Goal: Task Accomplishment & Management: Complete application form

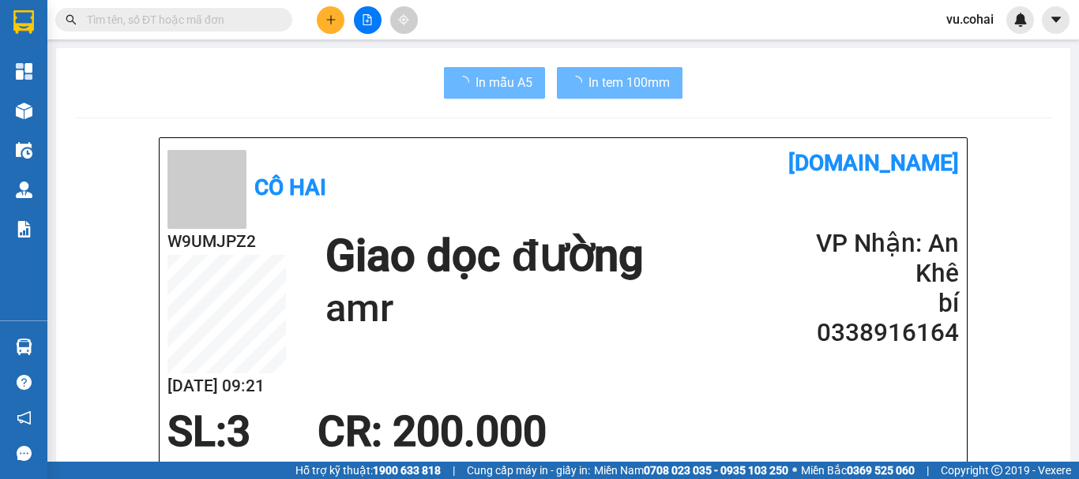
click at [331, 16] on icon "plus" at bounding box center [330, 19] width 1 height 9
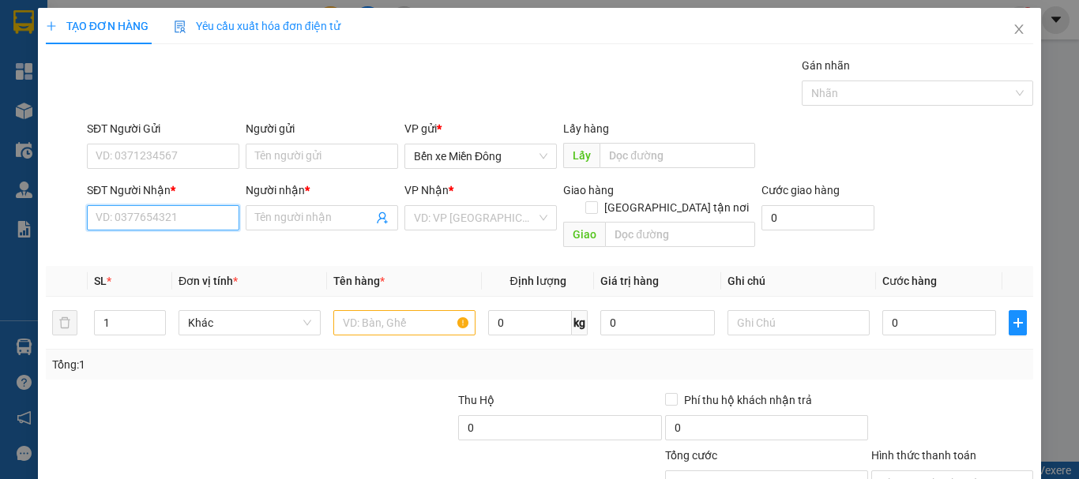
click at [194, 220] on input "SĐT Người Nhận *" at bounding box center [163, 217] width 152 height 25
drag, startPoint x: 194, startPoint y: 220, endPoint x: 151, endPoint y: 220, distance: 42.7
click at [151, 220] on input "09" at bounding box center [163, 217] width 152 height 25
type input "0987669410"
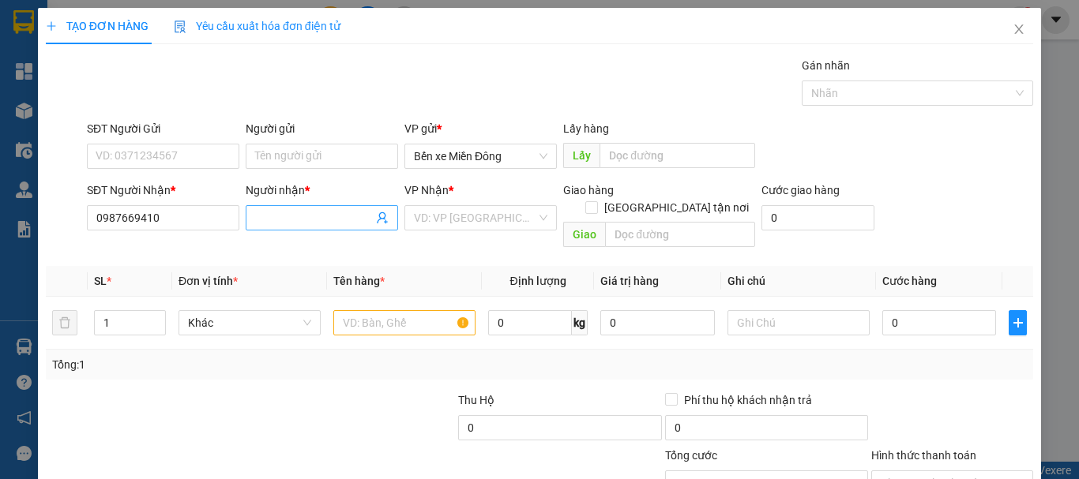
click at [314, 220] on input "Người nhận *" at bounding box center [314, 217] width 118 height 17
type input "minh"
click at [495, 220] on input "search" at bounding box center [475, 218] width 122 height 24
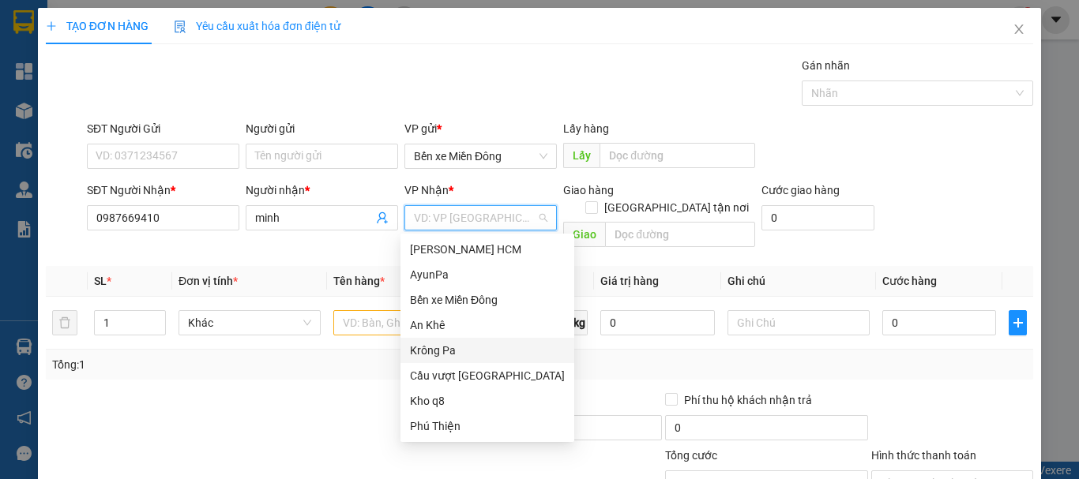
drag, startPoint x: 449, startPoint y: 353, endPoint x: 538, endPoint y: 263, distance: 126.2
click at [456, 347] on div "Krông Pa" at bounding box center [487, 350] width 155 height 17
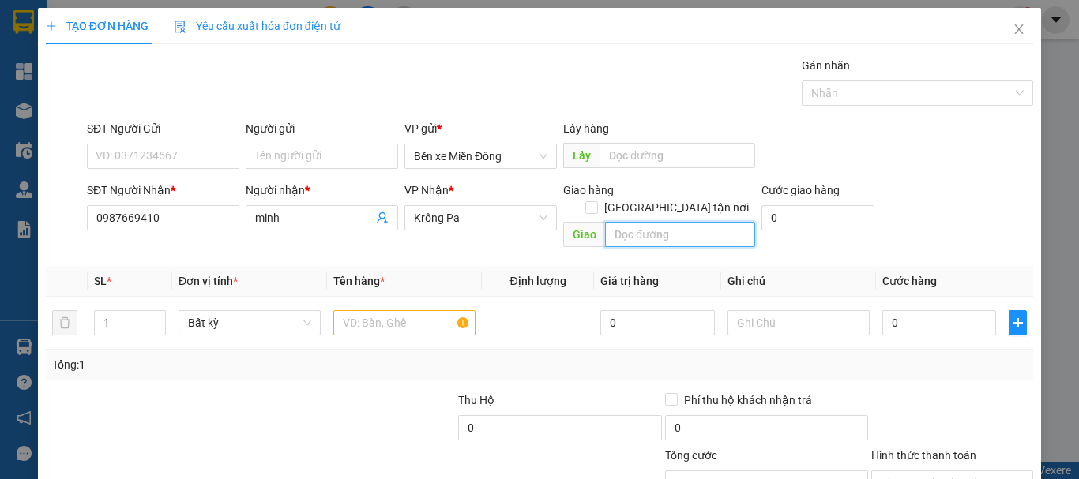
click at [638, 222] on input "text" at bounding box center [680, 234] width 150 height 25
type input "chư đong"
drag, startPoint x: 182, startPoint y: 378, endPoint x: 190, endPoint y: 370, distance: 10.1
click at [183, 392] on div at bounding box center [147, 419] width 206 height 55
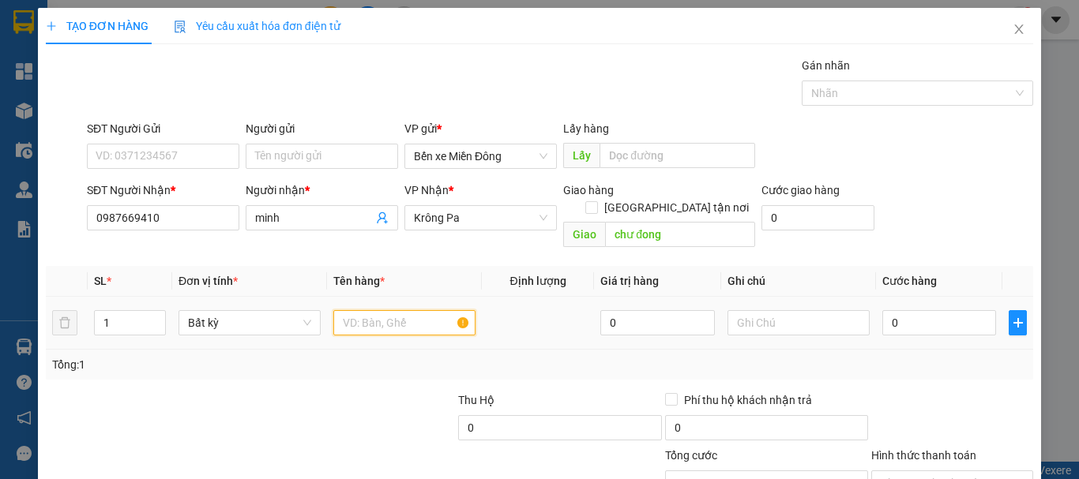
click at [359, 310] on input "text" at bounding box center [404, 322] width 142 height 25
type input "xe"
click at [933, 187] on div "SĐT Người Nhận * 0987669410 Người nhận * minh VP Nhận * Krông Pa Giao hàng [GEO…" at bounding box center [560, 218] width 953 height 73
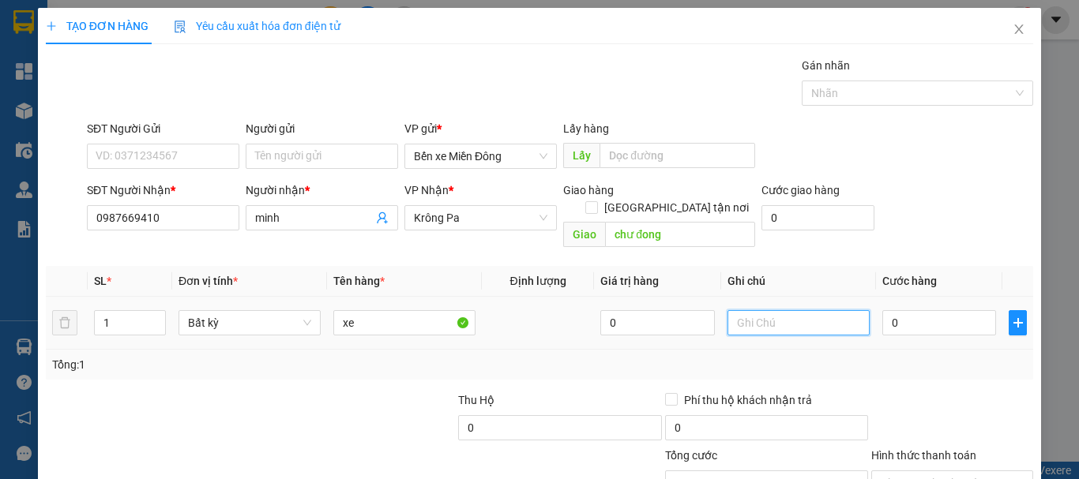
click at [744, 310] on input "text" at bounding box center [798, 322] width 142 height 25
type input "có cavet"
click at [931, 310] on input "0" at bounding box center [939, 322] width 114 height 25
type input "005"
type input "5"
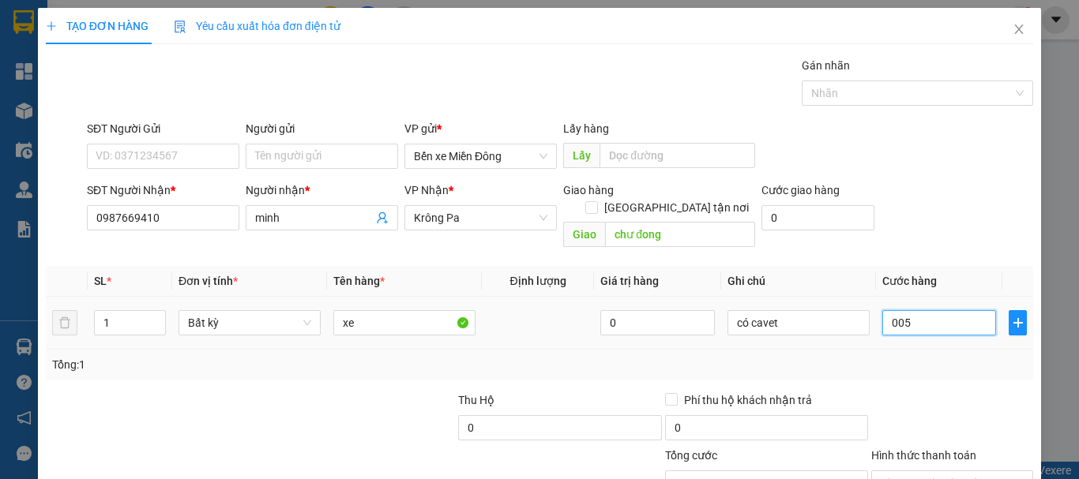
type input "5"
type input "0.055"
type input "55"
type input "00.550"
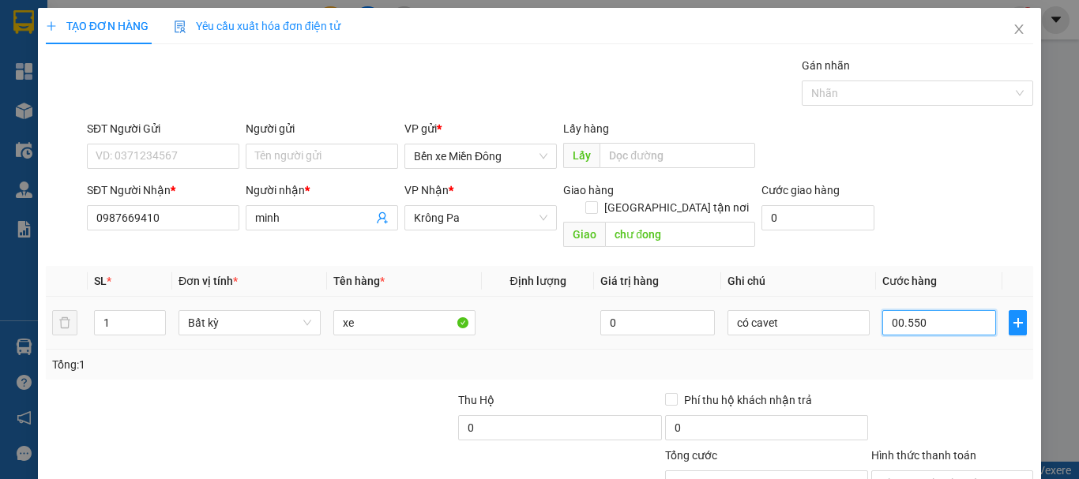
type input "550"
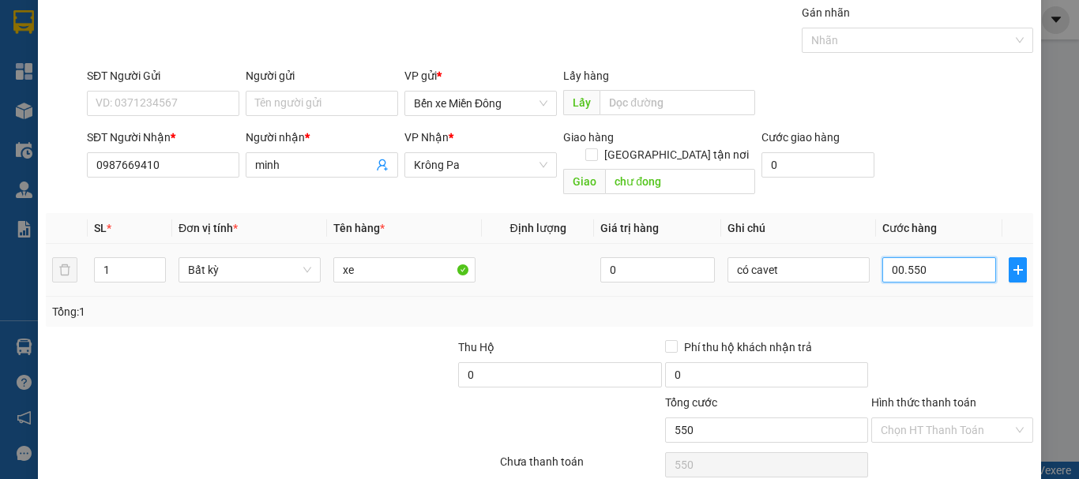
scroll to position [105, 0]
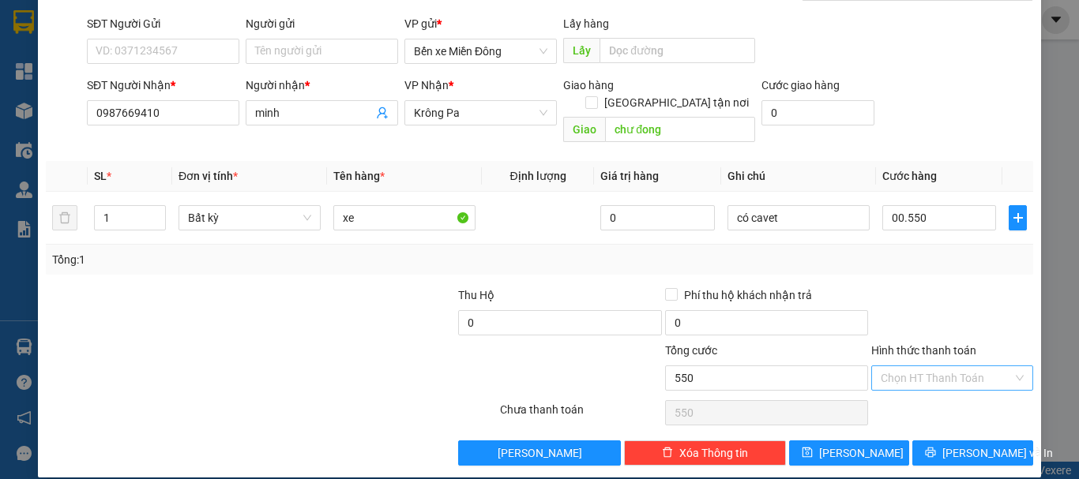
click at [927, 367] on input "Hình thức thanh toán" at bounding box center [947, 379] width 132 height 24
type input "550.000"
click at [916, 394] on div "Tại văn phòng" at bounding box center [942, 392] width 141 height 17
type input "0"
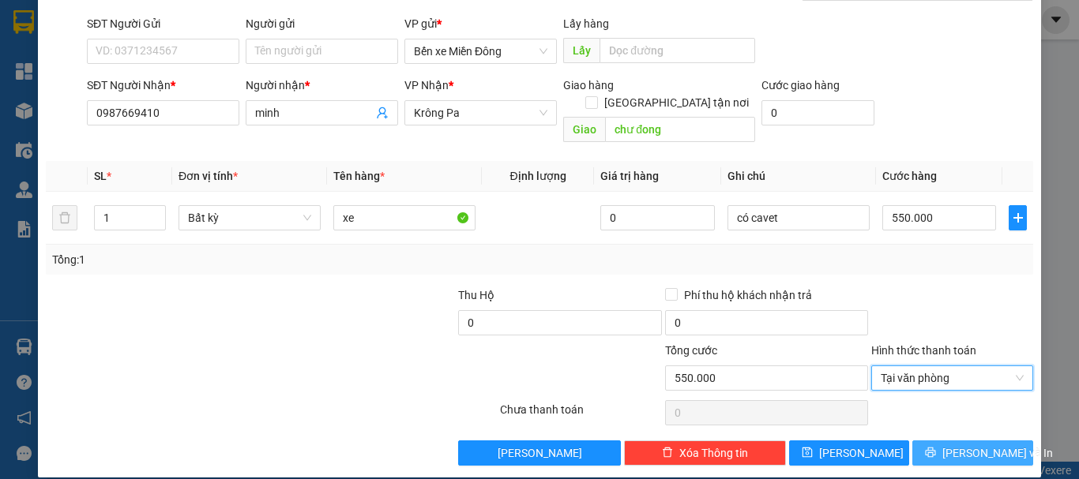
click at [964, 445] on span "[PERSON_NAME] và In" at bounding box center [997, 453] width 111 height 17
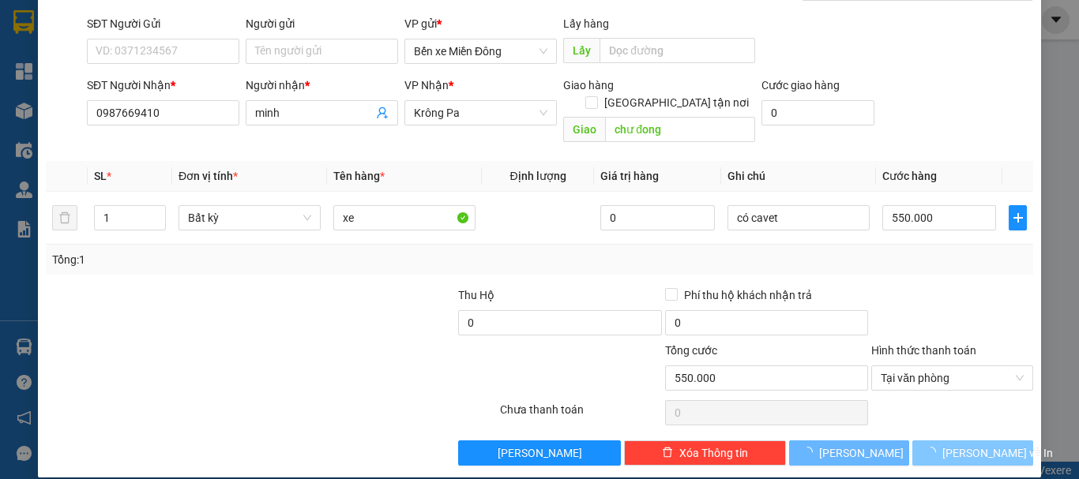
scroll to position [75, 0]
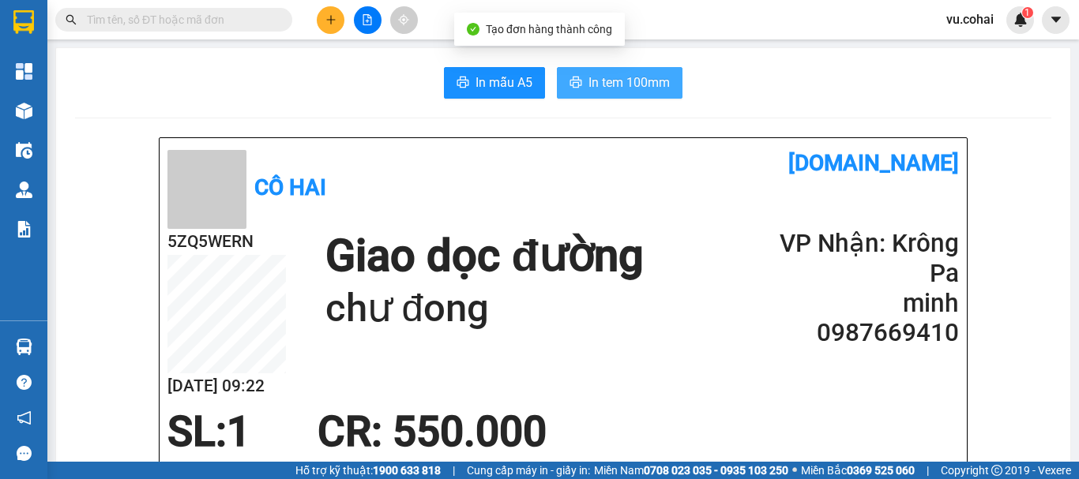
click at [621, 79] on span "In tem 100mm" at bounding box center [628, 83] width 81 height 20
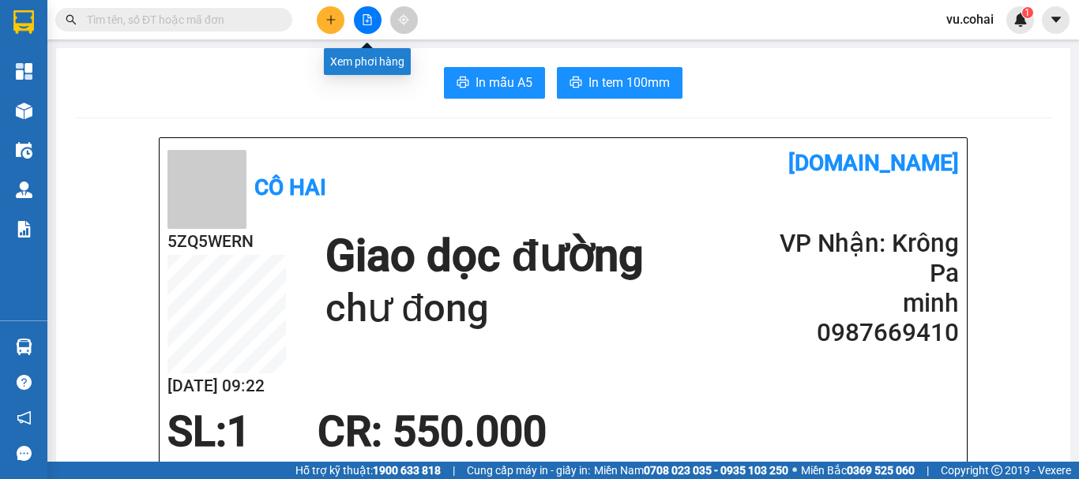
click at [367, 21] on icon "file-add" at bounding box center [367, 19] width 11 height 11
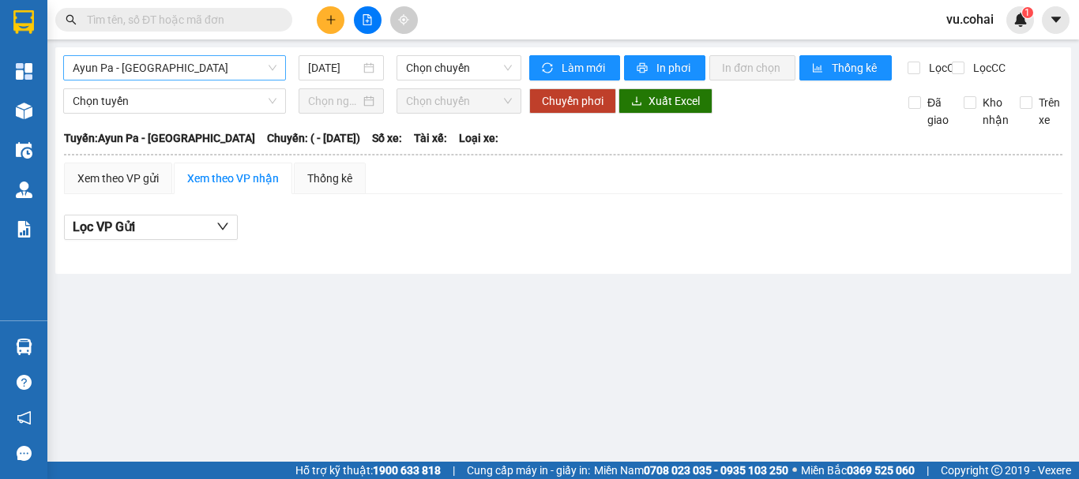
click at [203, 66] on span "Ayun Pa - [GEOGRAPHIC_DATA]" at bounding box center [175, 68] width 204 height 24
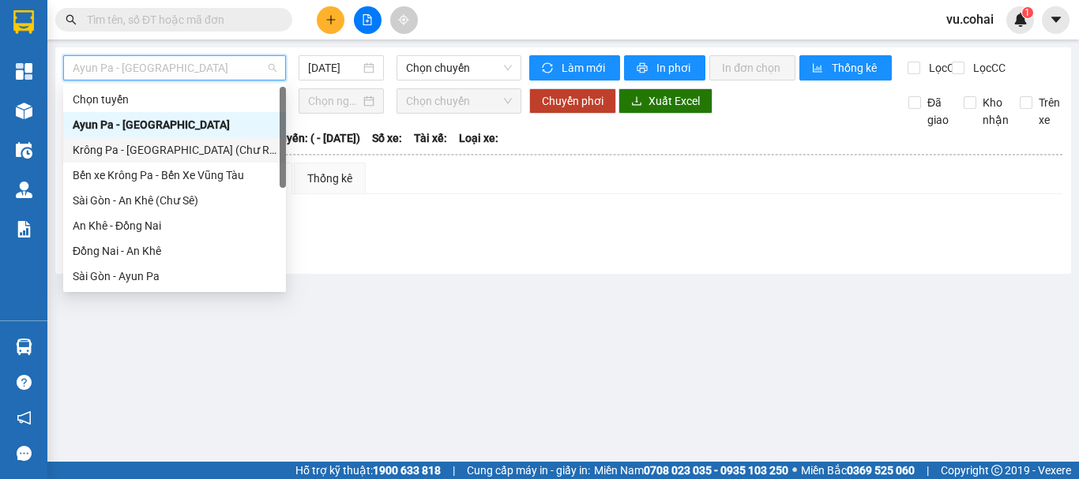
click at [193, 144] on div "Krông Pa - [GEOGRAPHIC_DATA] (Chư RCăm)" at bounding box center [175, 149] width 204 height 17
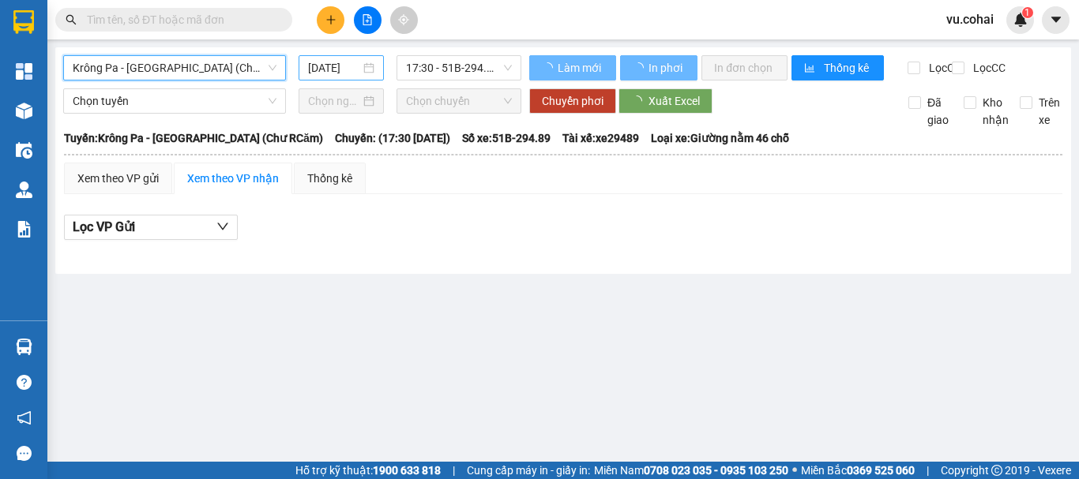
click at [337, 61] on input "[DATE]" at bounding box center [334, 67] width 52 height 17
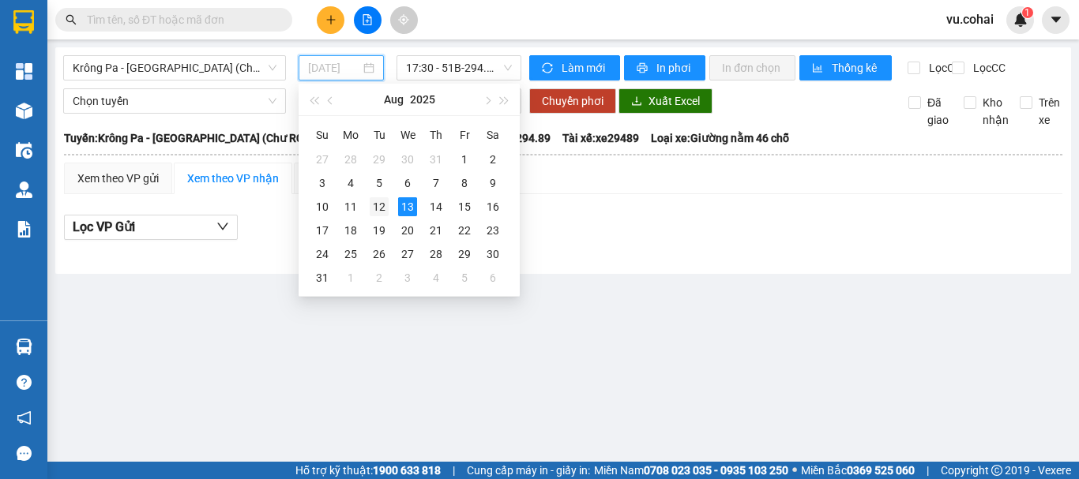
click at [382, 203] on div "12" at bounding box center [379, 206] width 19 height 19
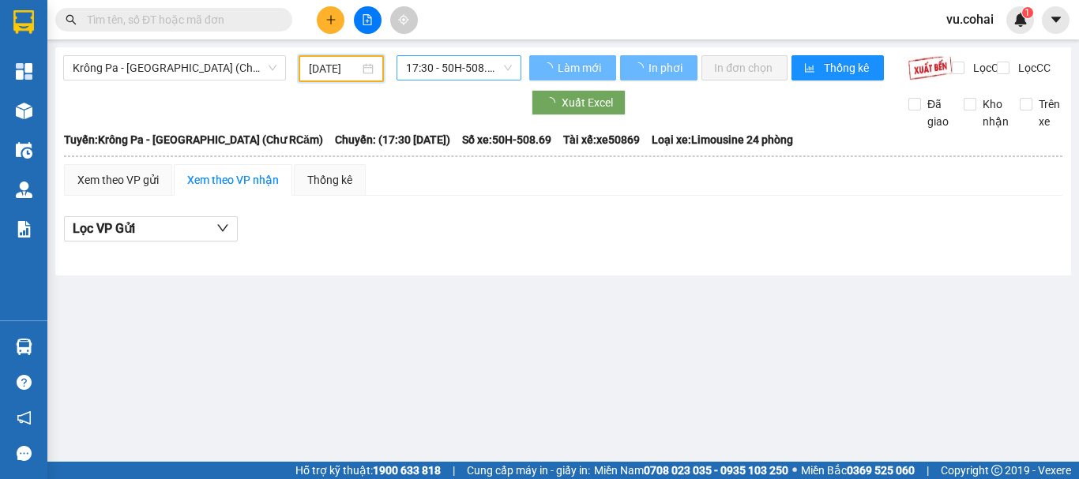
type input "[DATE]"
click at [456, 72] on span "17:30 - 50H-508.69" at bounding box center [459, 68] width 106 height 24
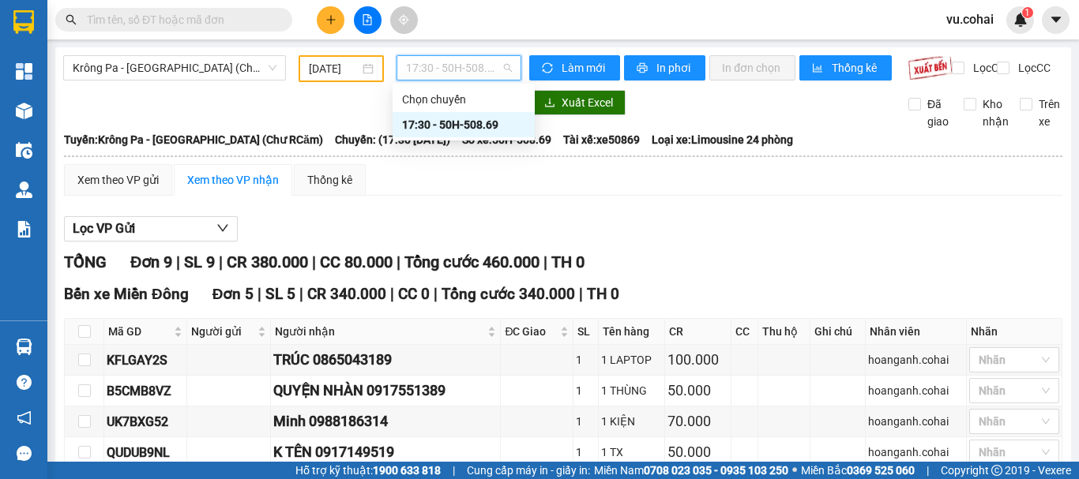
click at [464, 124] on div "17:30 - 50H-508.69" at bounding box center [463, 124] width 123 height 17
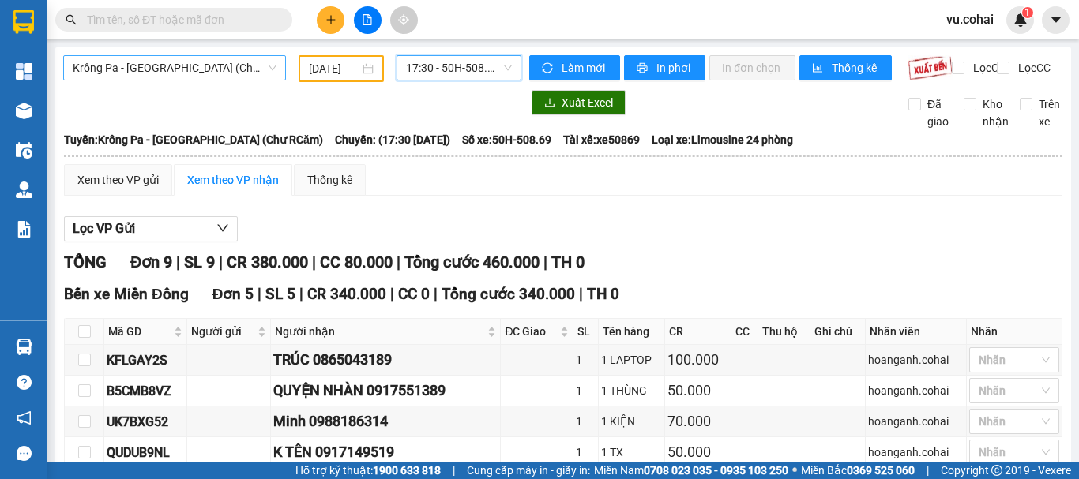
click at [201, 60] on span "Krông Pa - [GEOGRAPHIC_DATA] (Chư RCăm)" at bounding box center [175, 68] width 204 height 24
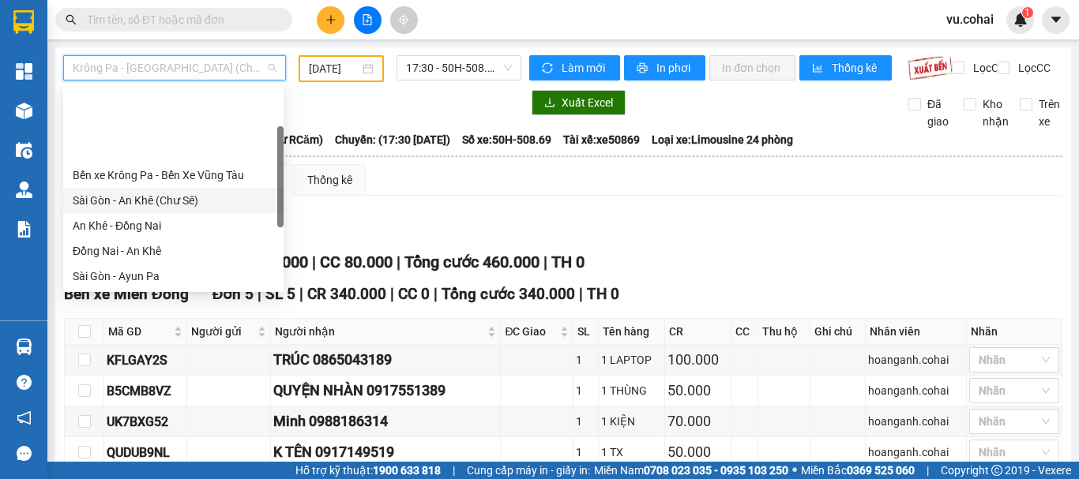
scroll to position [79, 0]
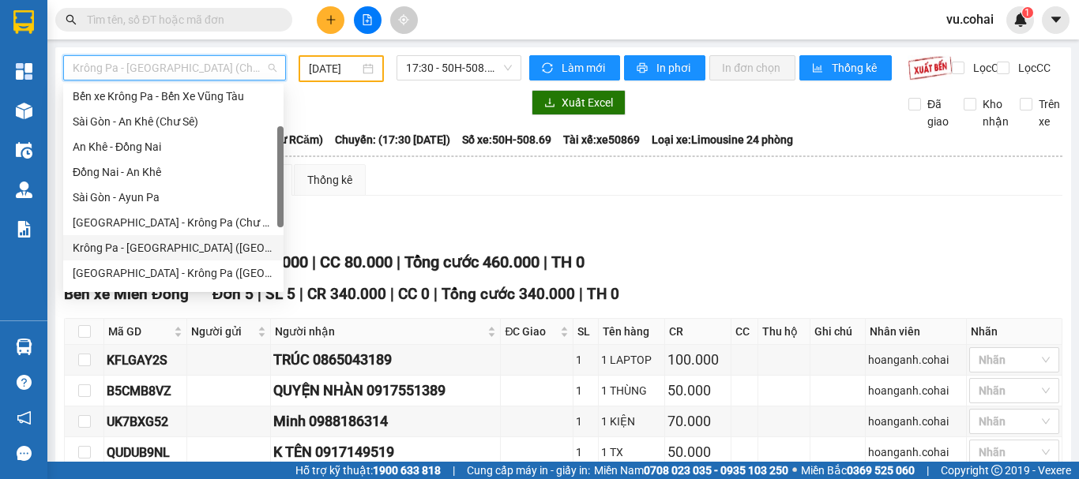
drag, startPoint x: 166, startPoint y: 248, endPoint x: 314, endPoint y: 106, distance: 205.0
click at [169, 240] on div "Krông Pa - [GEOGRAPHIC_DATA] ([GEOGRAPHIC_DATA])" at bounding box center [173, 247] width 201 height 17
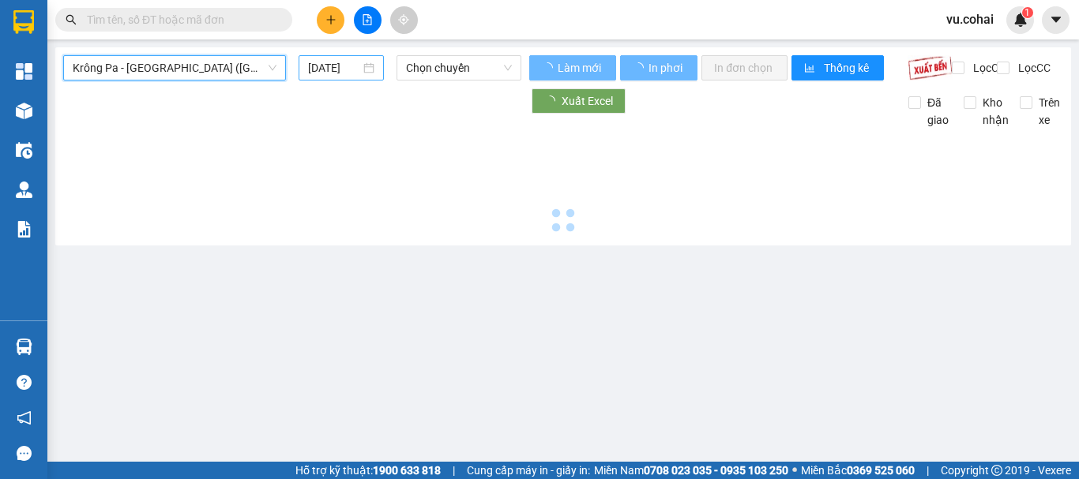
click at [325, 65] on input "[DATE]" at bounding box center [334, 67] width 52 height 17
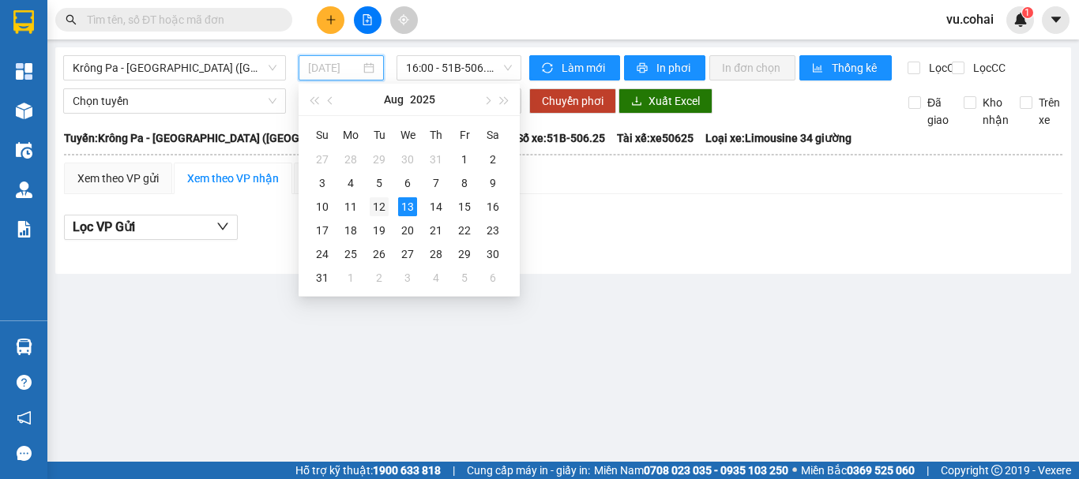
click at [379, 208] on div "12" at bounding box center [379, 206] width 19 height 19
type input "[DATE]"
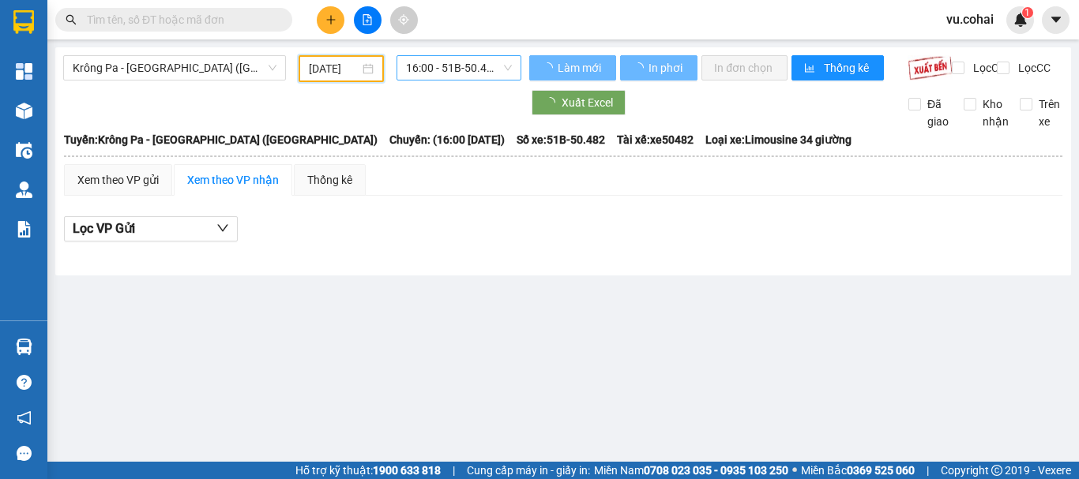
click at [441, 63] on span "16:00 - 51B-50.482" at bounding box center [459, 68] width 106 height 24
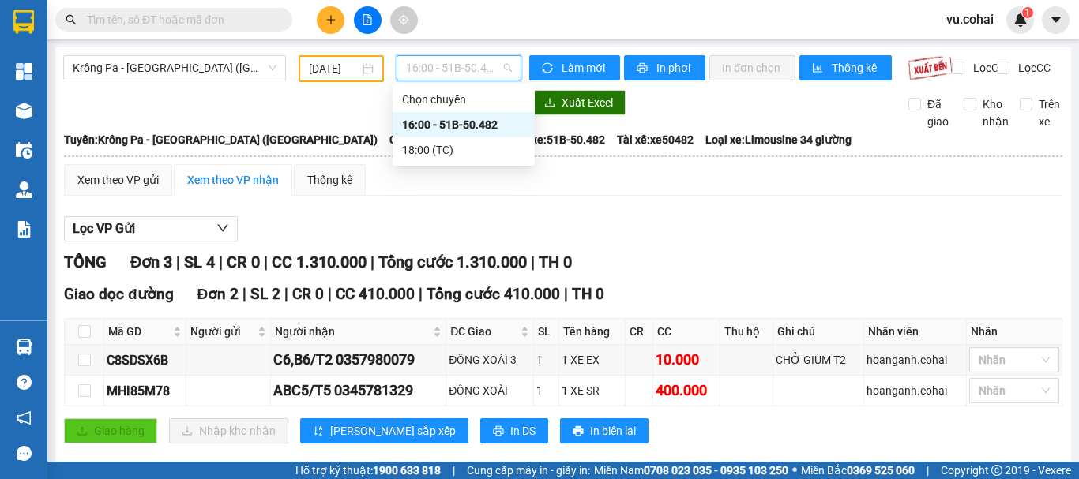
click at [452, 117] on div "16:00 - 51B-50.482" at bounding box center [463, 124] width 123 height 17
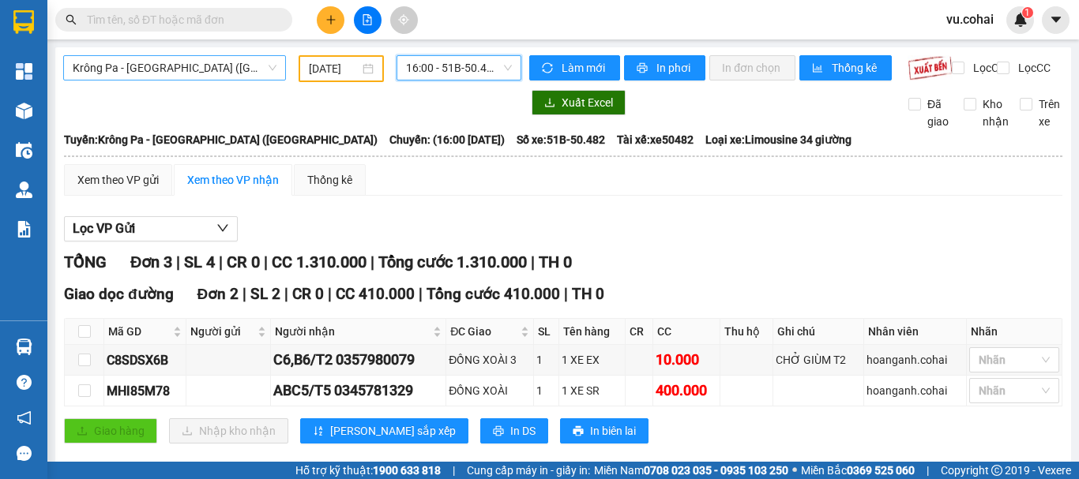
click at [187, 64] on span "Krông Pa - [GEOGRAPHIC_DATA] ([GEOGRAPHIC_DATA])" at bounding box center [175, 68] width 204 height 24
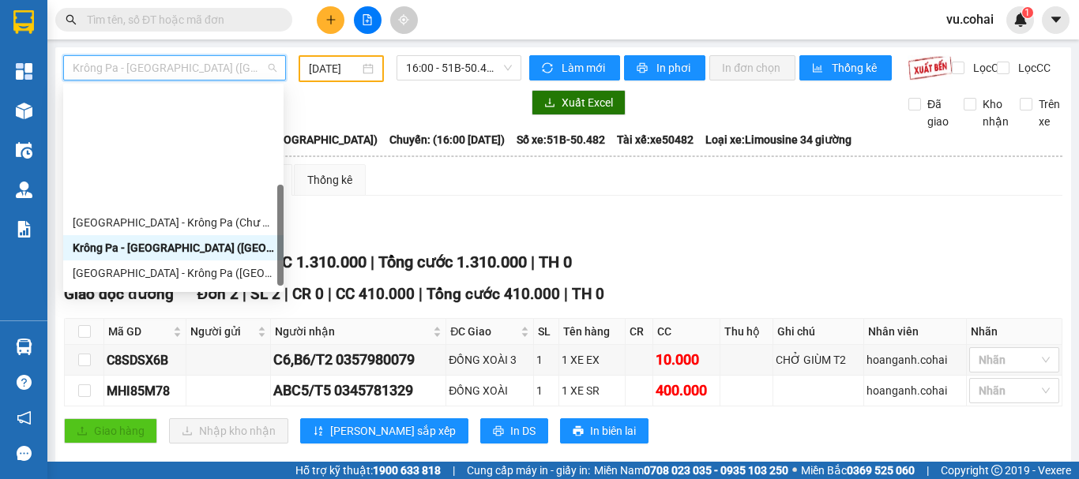
scroll to position [221, 0]
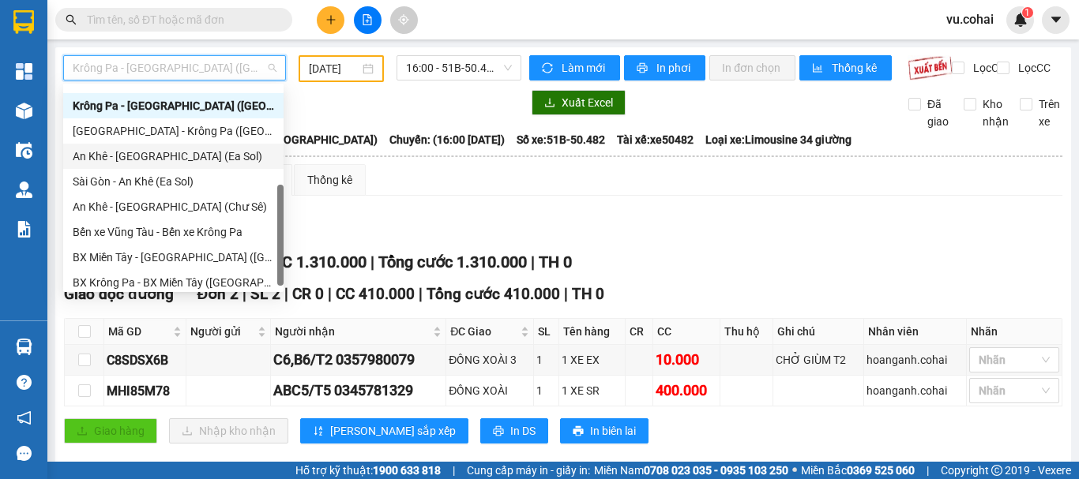
click at [179, 157] on div "An Khê - [GEOGRAPHIC_DATA] (Ea Sol)" at bounding box center [173, 156] width 201 height 17
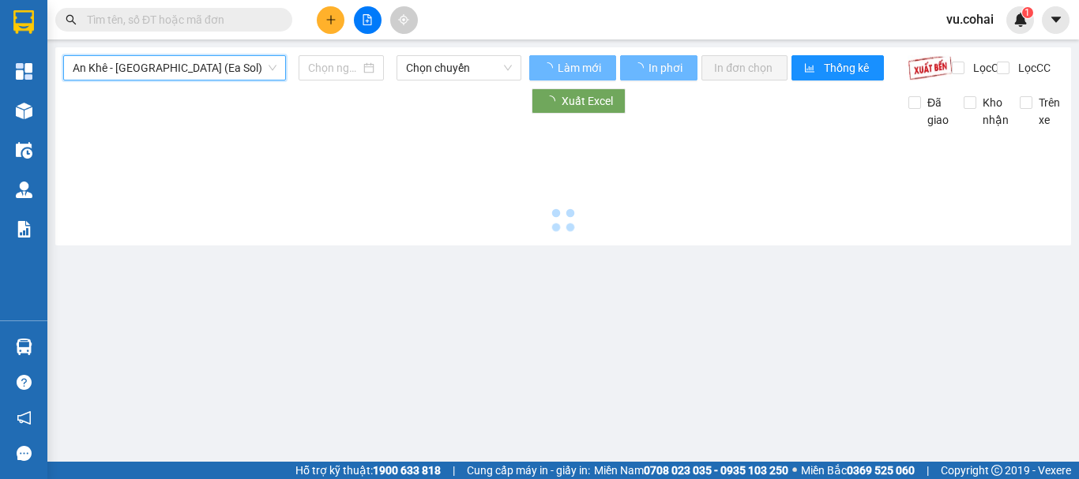
type input "[DATE]"
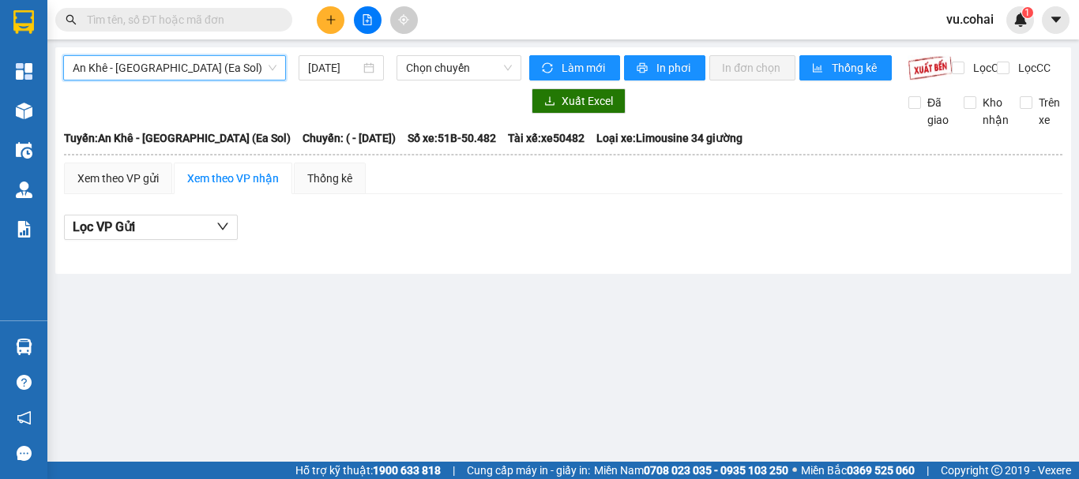
click at [156, 65] on span "An Khê - [GEOGRAPHIC_DATA] (Ea Sol)" at bounding box center [175, 68] width 204 height 24
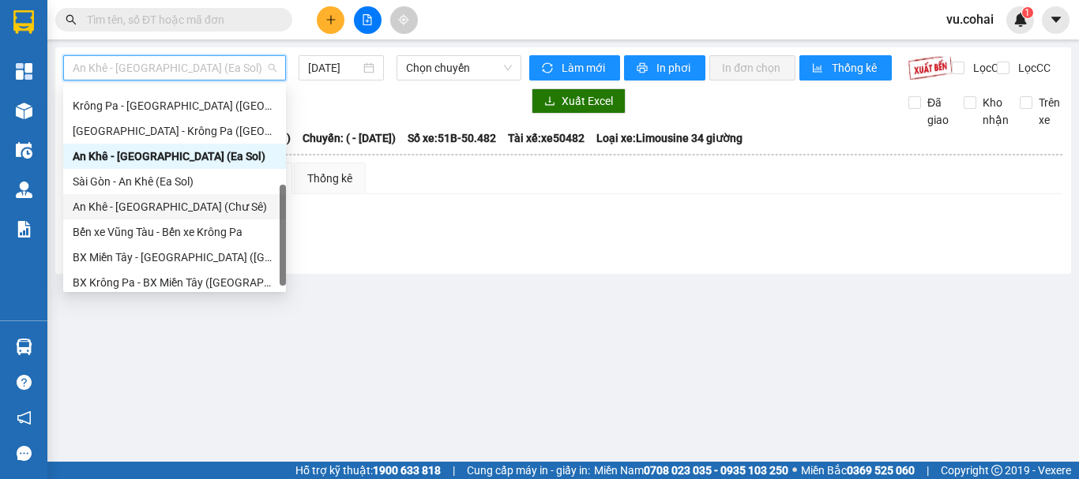
click at [160, 210] on div "An Khê - [GEOGRAPHIC_DATA] (Chư Sê)" at bounding box center [175, 206] width 204 height 17
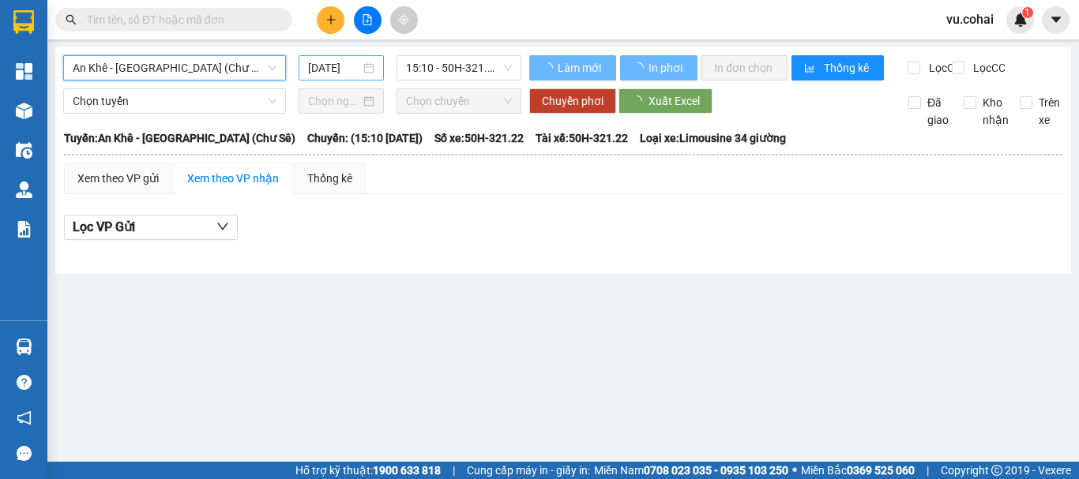
click at [329, 65] on input "[DATE]" at bounding box center [334, 67] width 52 height 17
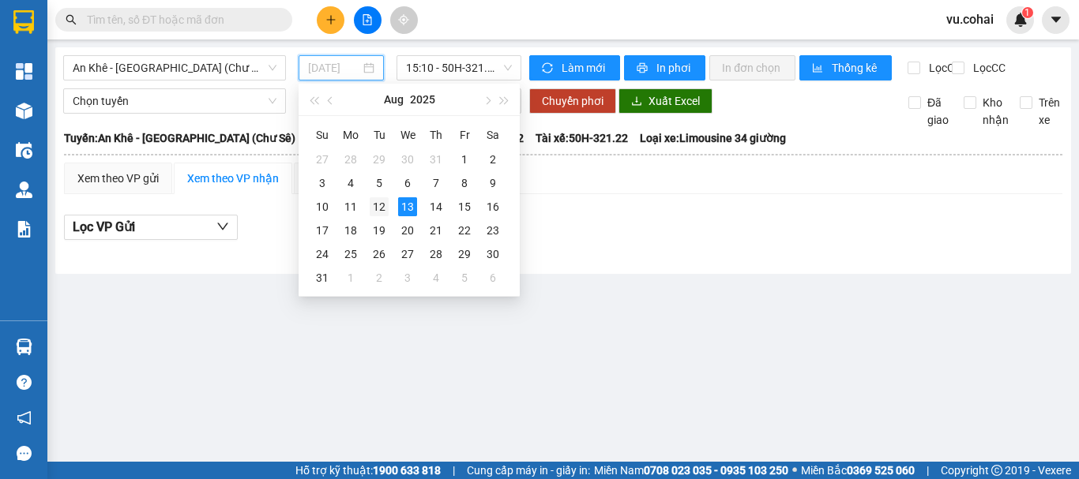
click at [384, 210] on div "12" at bounding box center [379, 206] width 19 height 19
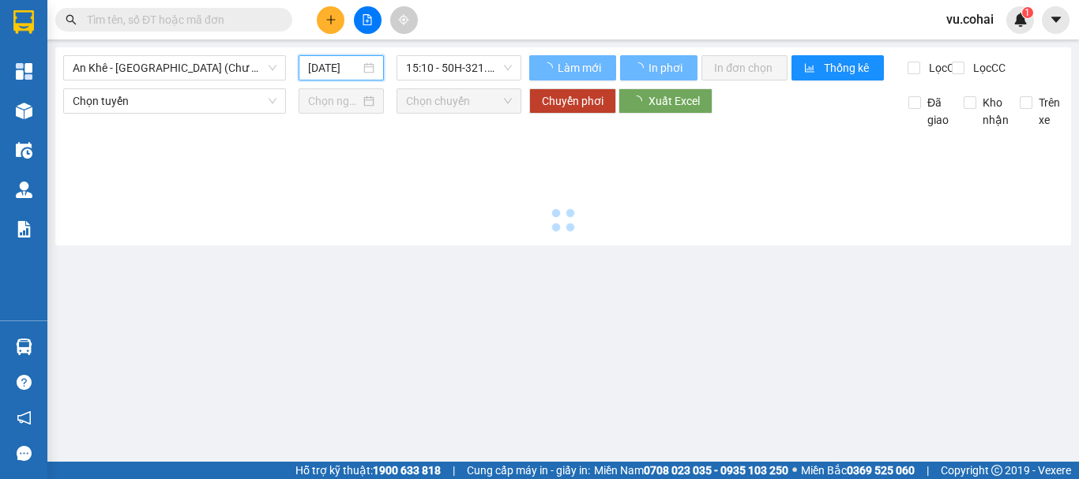
type input "[DATE]"
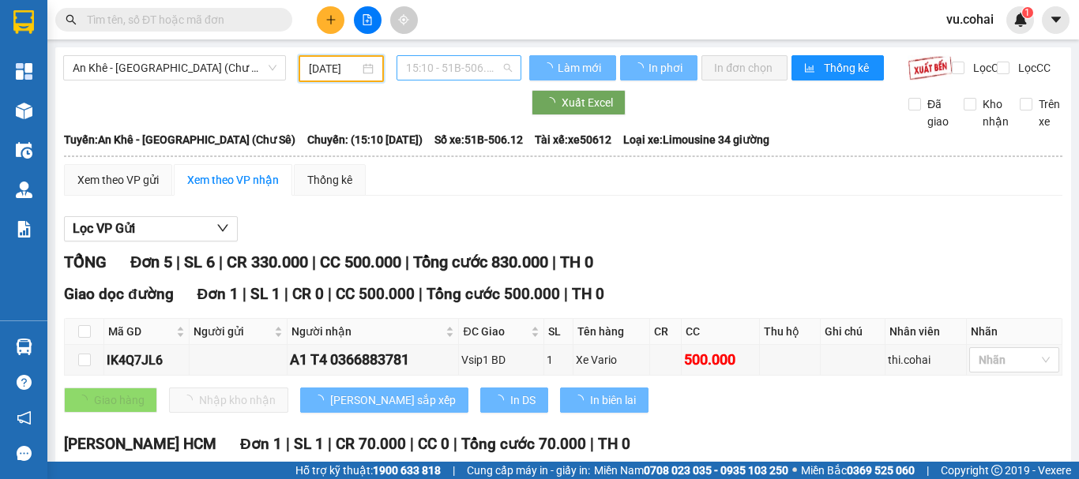
click at [456, 60] on span "15:10 - 51B-506.12" at bounding box center [459, 68] width 106 height 24
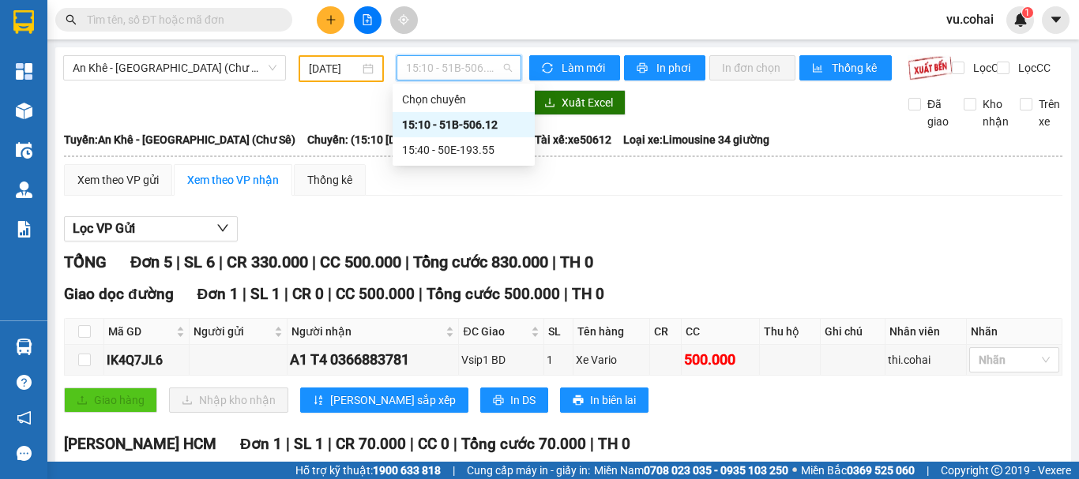
click at [477, 123] on div "15:10 - 51B-506.12" at bounding box center [463, 124] width 123 height 17
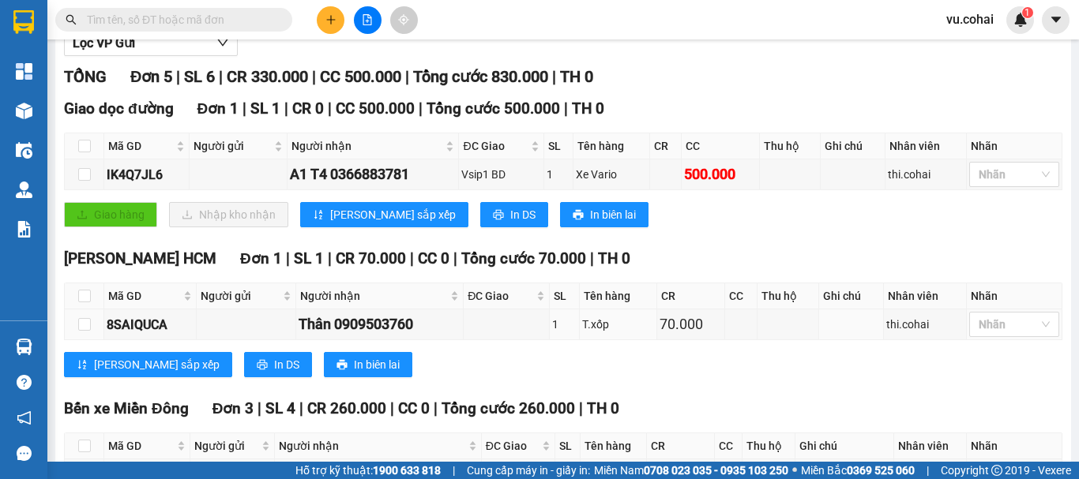
scroll to position [53, 0]
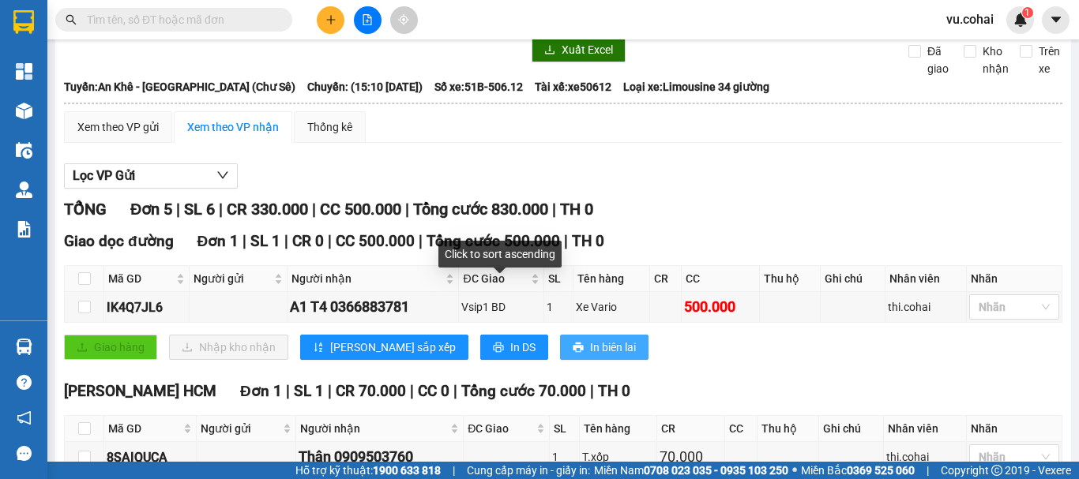
click at [560, 348] on button "In biên lai" at bounding box center [604, 347] width 88 height 25
click at [494, 355] on div "Giao dọc đường Đơn 1 | SL 1 | CR 0 | CC 500.000 | Tổng cước 500.000 | TH 0 Mã G…" at bounding box center [563, 301] width 998 height 142
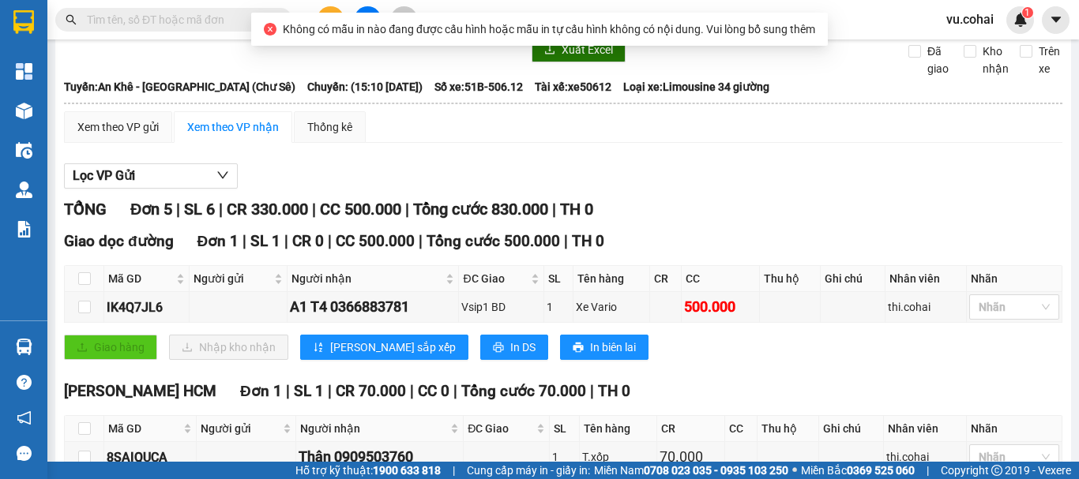
click at [254, 271] on div "Giao dọc đường Đơn 1 | SL 1 | CR 0 | CC 500.000 | Tổng cước 500.000 | TH 0 Mã G…" at bounding box center [563, 301] width 998 height 142
click at [327, 9] on button at bounding box center [331, 20] width 28 height 28
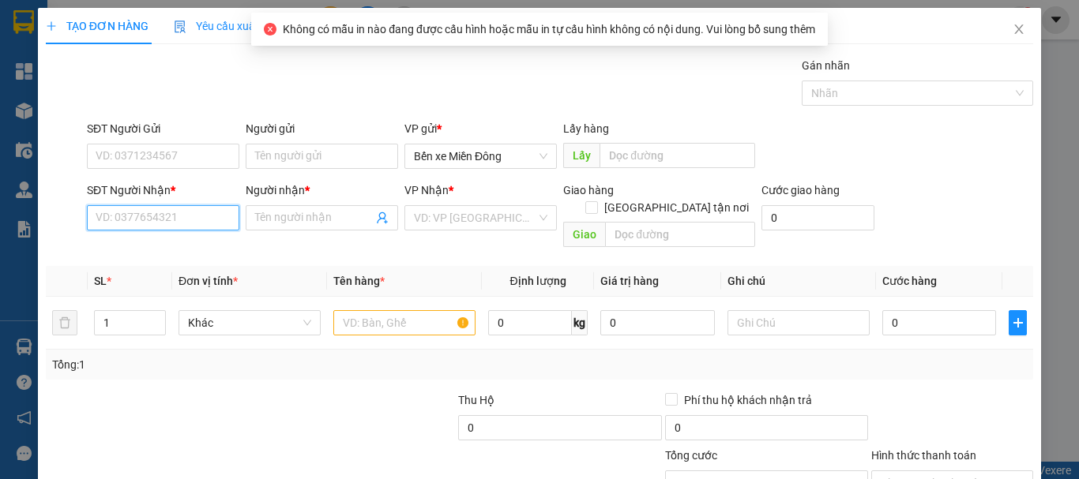
click at [149, 216] on input "SĐT Người Nhận *" at bounding box center [163, 217] width 152 height 25
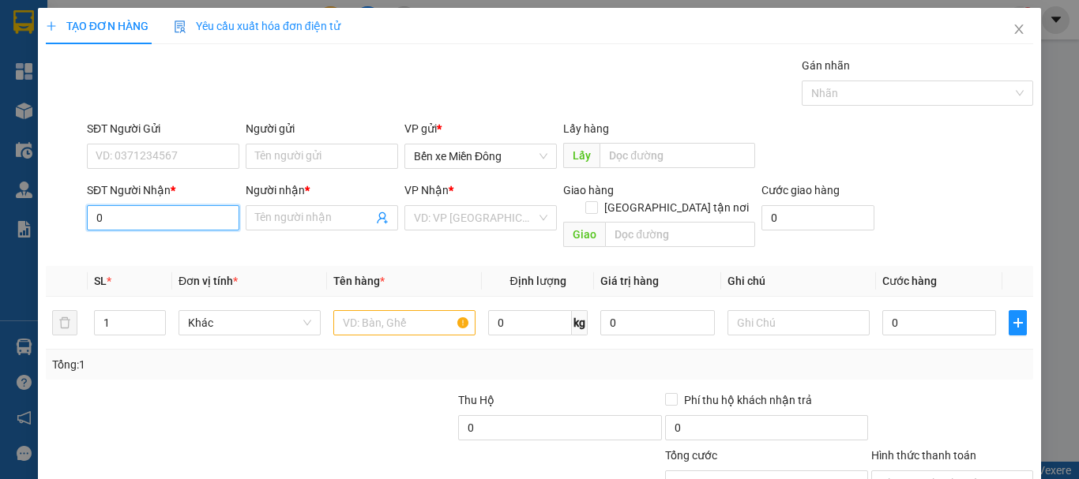
scroll to position [79, 0]
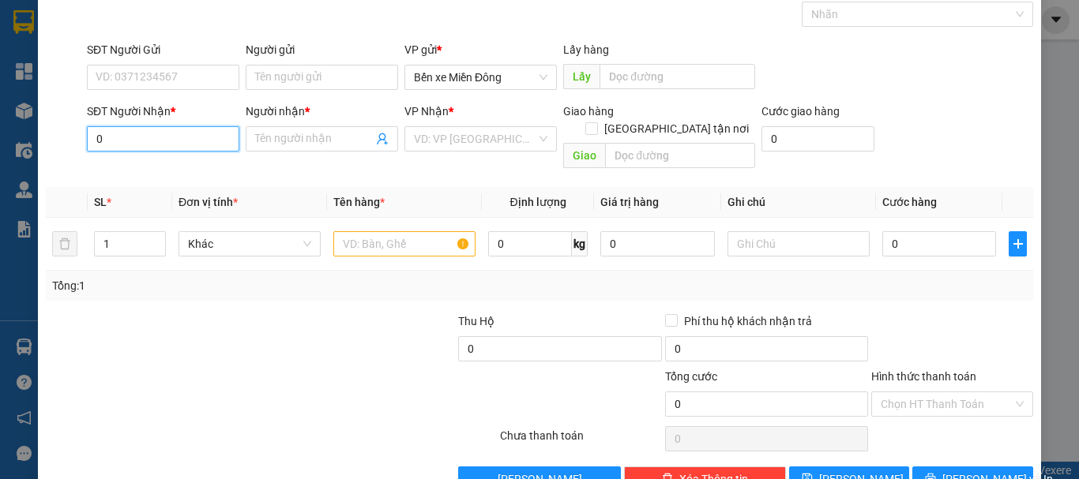
click at [128, 133] on input "0" at bounding box center [163, 138] width 152 height 25
type input "0966977357"
click at [325, 141] on input "Người nhận *" at bounding box center [314, 138] width 118 height 17
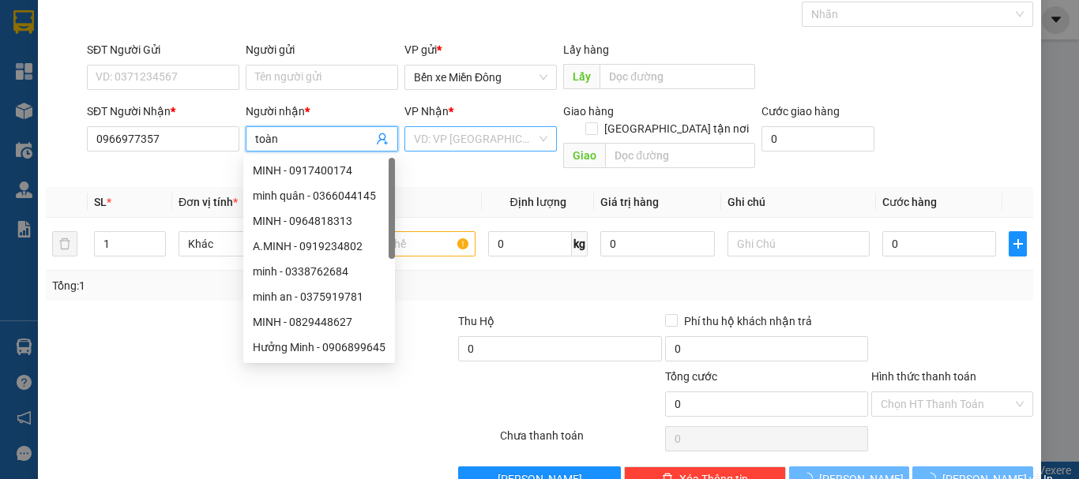
type input "toàn"
click at [521, 146] on input "search" at bounding box center [475, 139] width 122 height 24
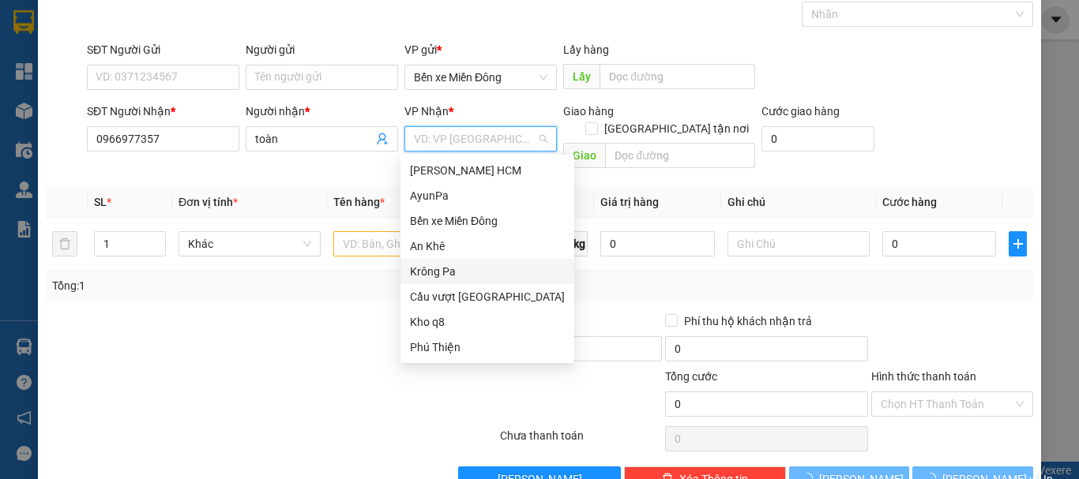
click at [440, 262] on div "Krông Pa" at bounding box center [487, 271] width 174 height 25
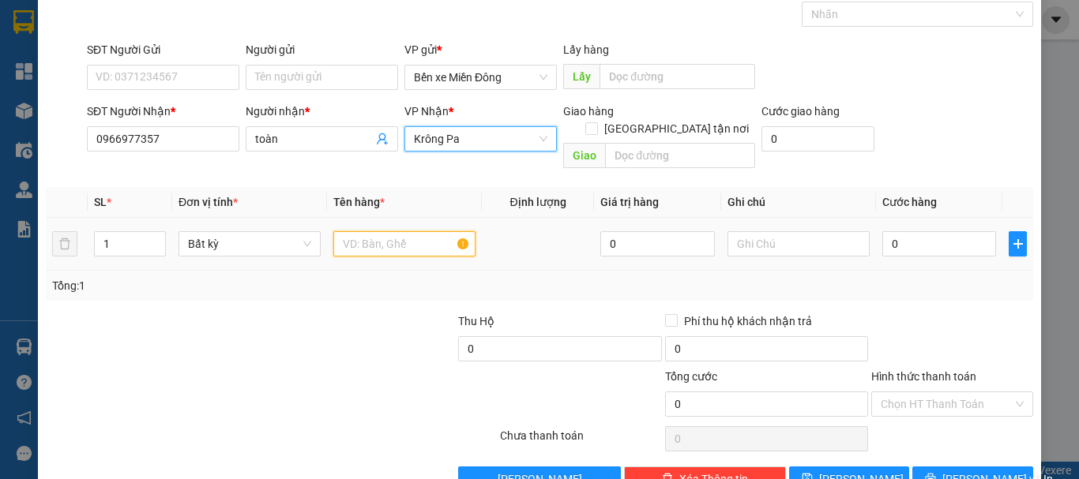
click at [377, 233] on input "text" at bounding box center [404, 243] width 142 height 25
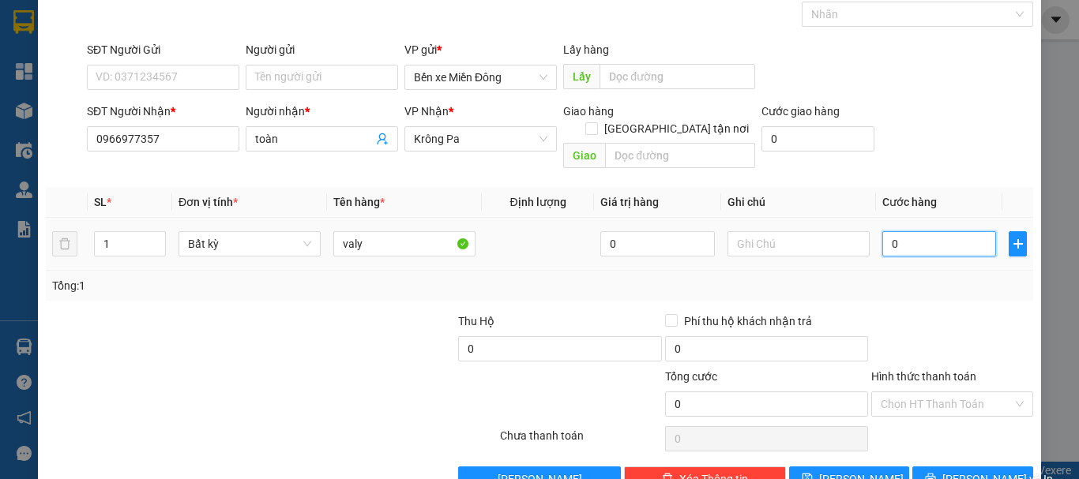
click at [900, 231] on input "0" at bounding box center [939, 243] width 114 height 25
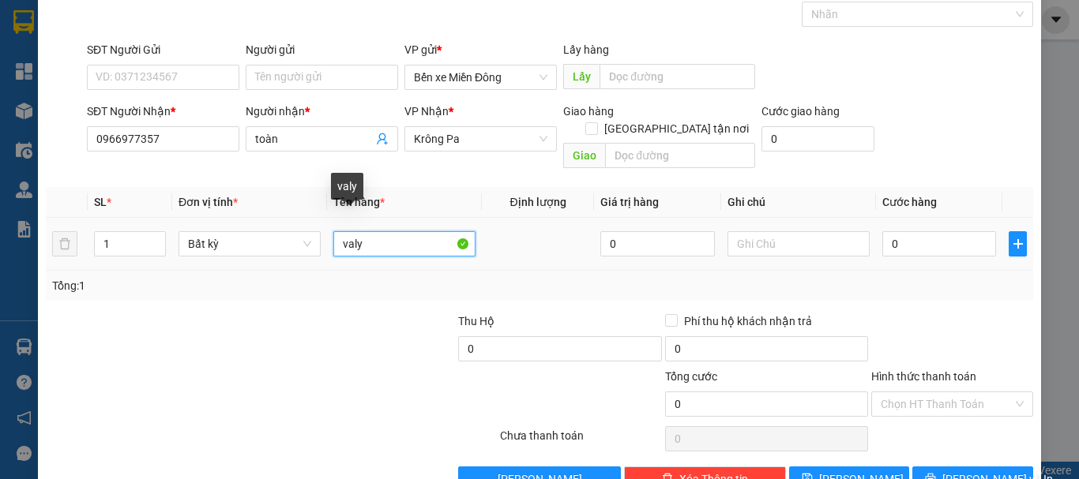
click at [403, 236] on input "valy" at bounding box center [404, 243] width 142 height 25
type input "v"
type input "laptop"
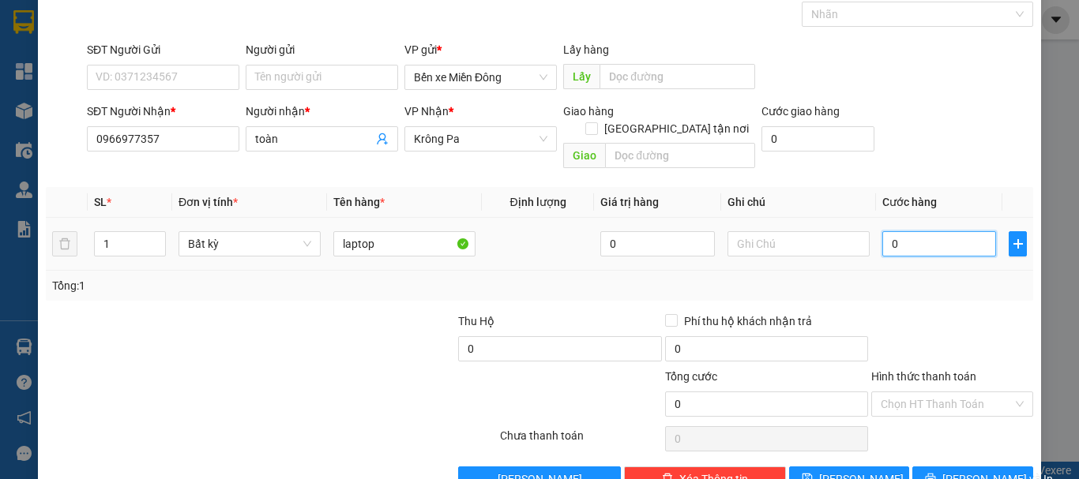
click at [904, 231] on input "0" at bounding box center [939, 243] width 114 height 25
type input "001"
type input "1"
type input "0.010"
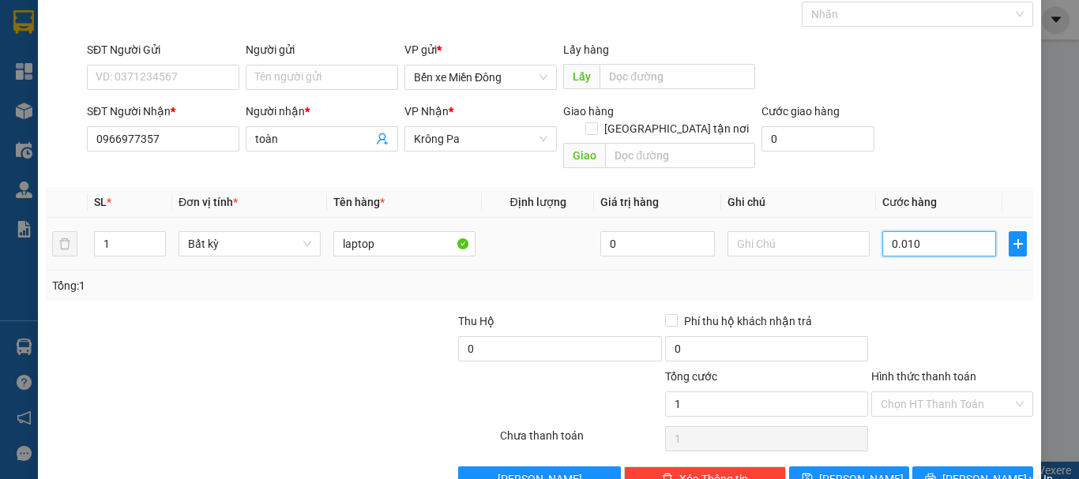
type input "10"
type input "00.100"
type input "100"
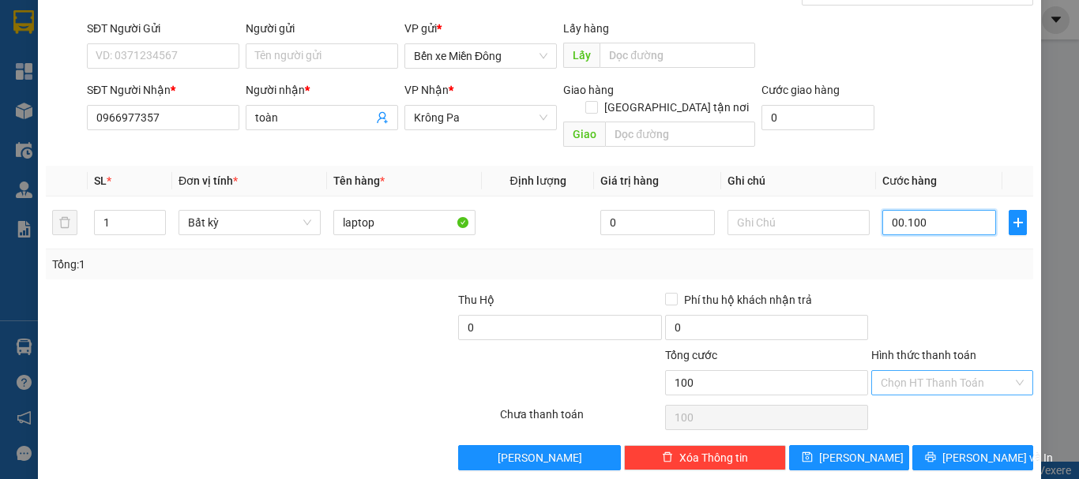
scroll to position [105, 0]
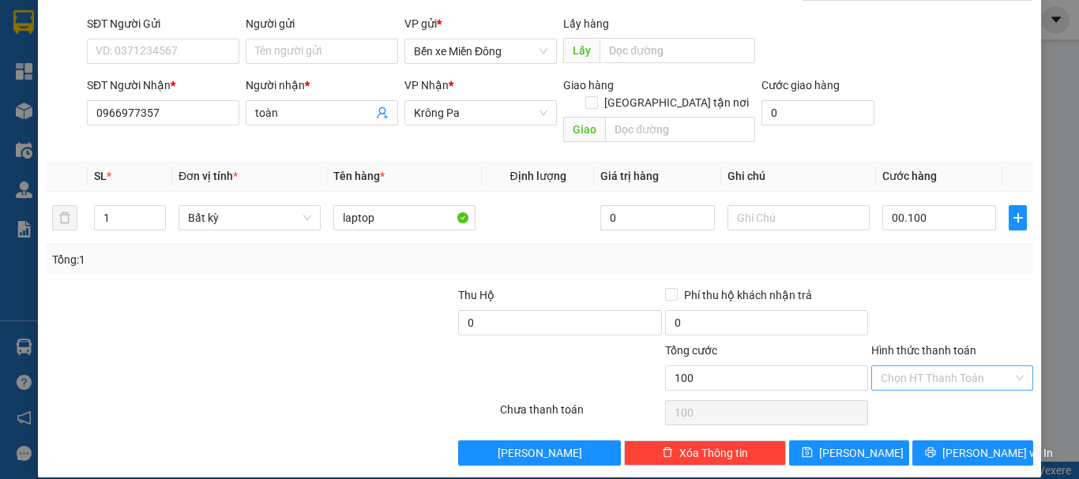
click at [919, 367] on input "Hình thức thanh toán" at bounding box center [947, 379] width 132 height 24
type input "100.000"
click at [919, 395] on div "Tại văn phòng" at bounding box center [942, 392] width 141 height 17
type input "0"
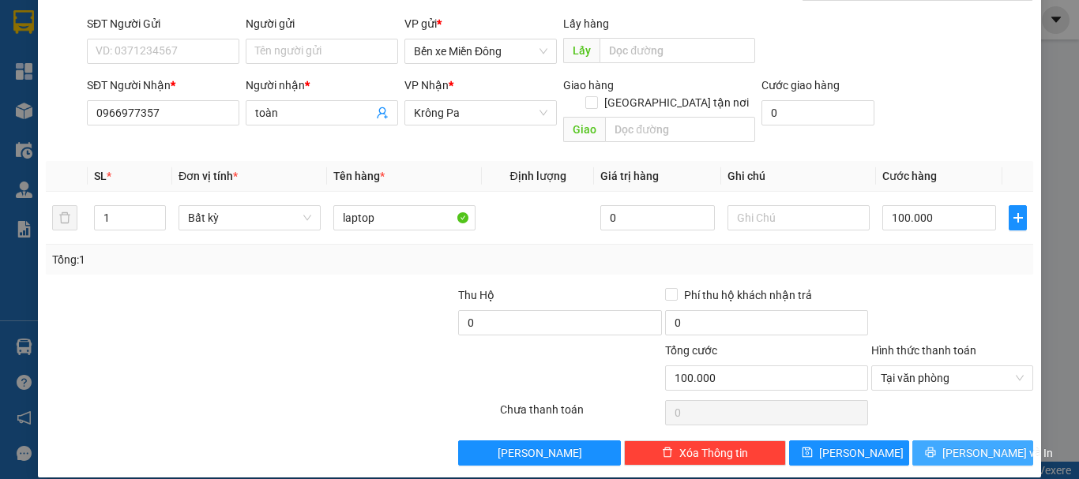
click at [969, 445] on span "[PERSON_NAME] và In" at bounding box center [997, 453] width 111 height 17
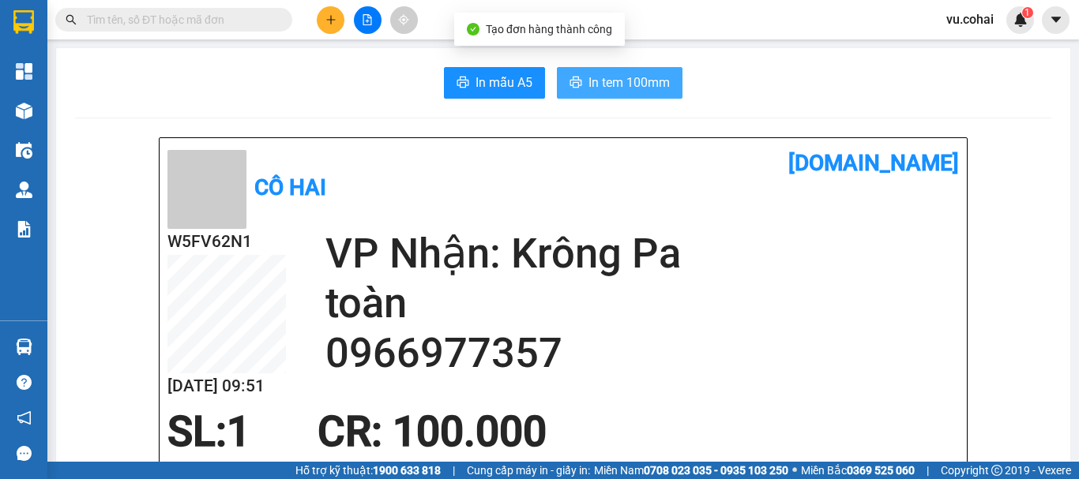
click at [640, 73] on span "In tem 100mm" at bounding box center [628, 83] width 81 height 20
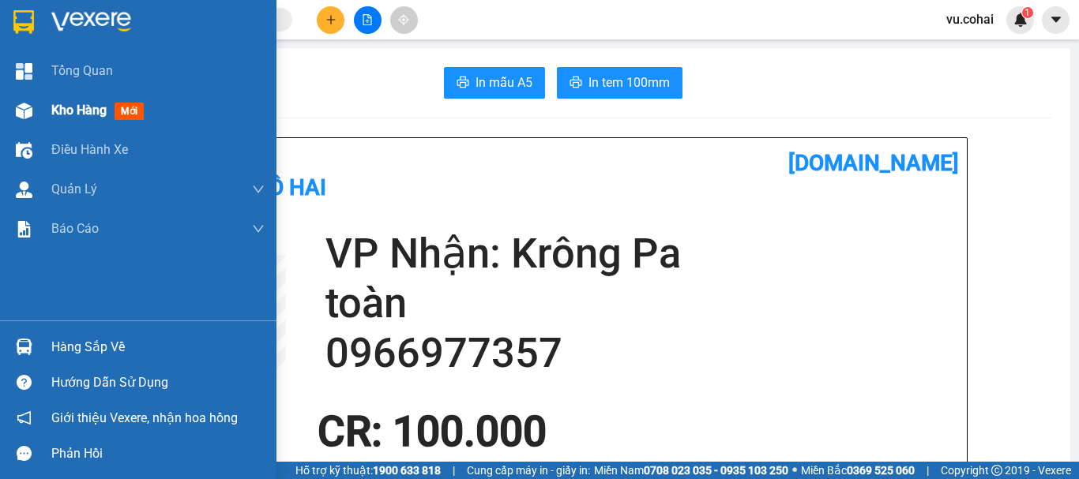
click at [70, 111] on span "Kho hàng" at bounding box center [78, 110] width 55 height 15
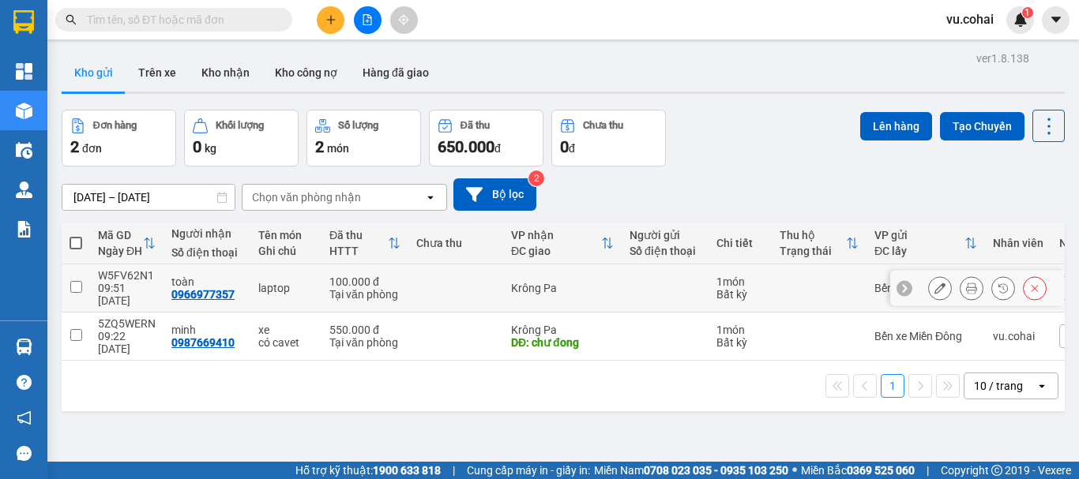
click at [934, 285] on icon at bounding box center [939, 288] width 11 height 11
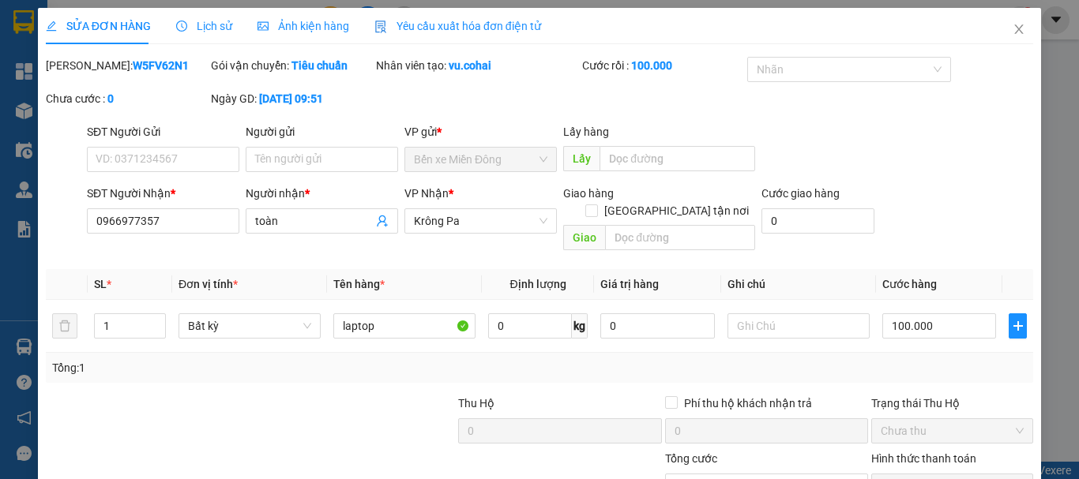
type input "0966977357"
type input "toàn"
type input "100.000"
click at [161, 160] on input "SĐT Người Gửi" at bounding box center [163, 159] width 152 height 25
type input "0987288626"
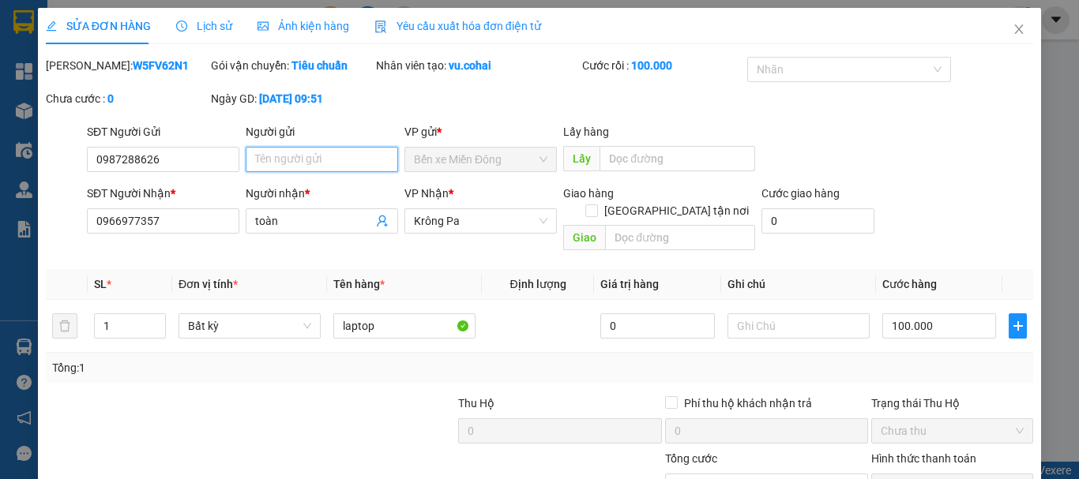
click at [321, 157] on input "Người gửi" at bounding box center [322, 159] width 152 height 25
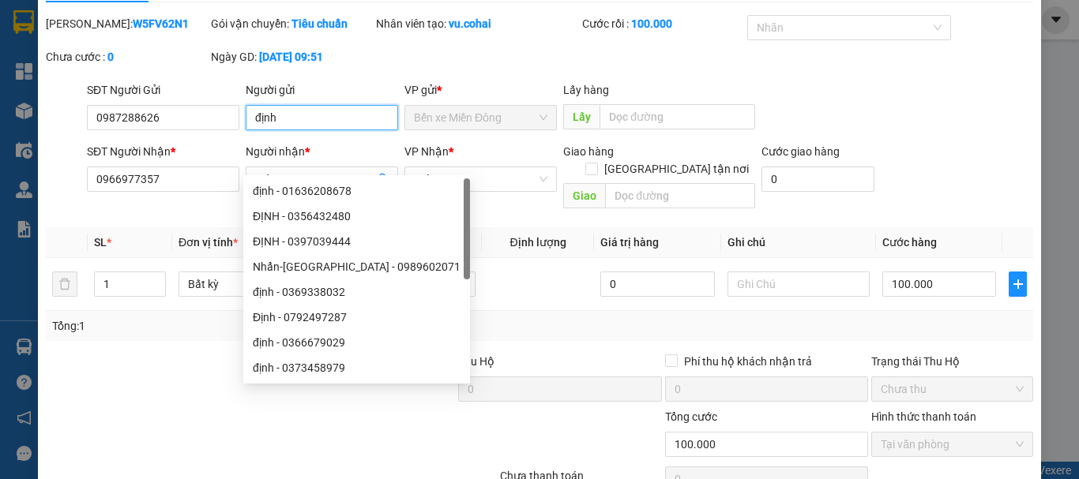
scroll to position [108, 0]
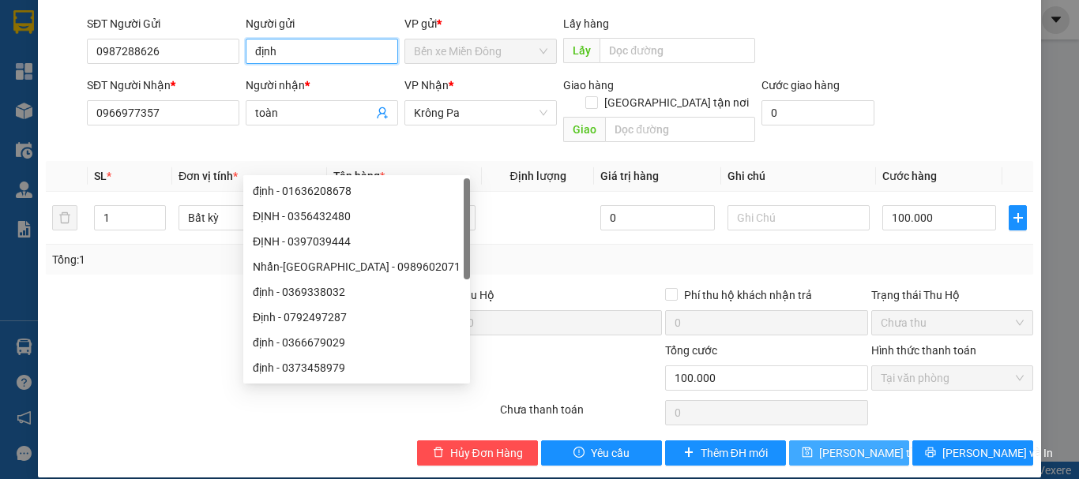
type input "định"
click at [825, 445] on span "Lưu thay đổi" at bounding box center [882, 453] width 126 height 17
